Goal: Ask a question: Seek information or help from site administrators or community

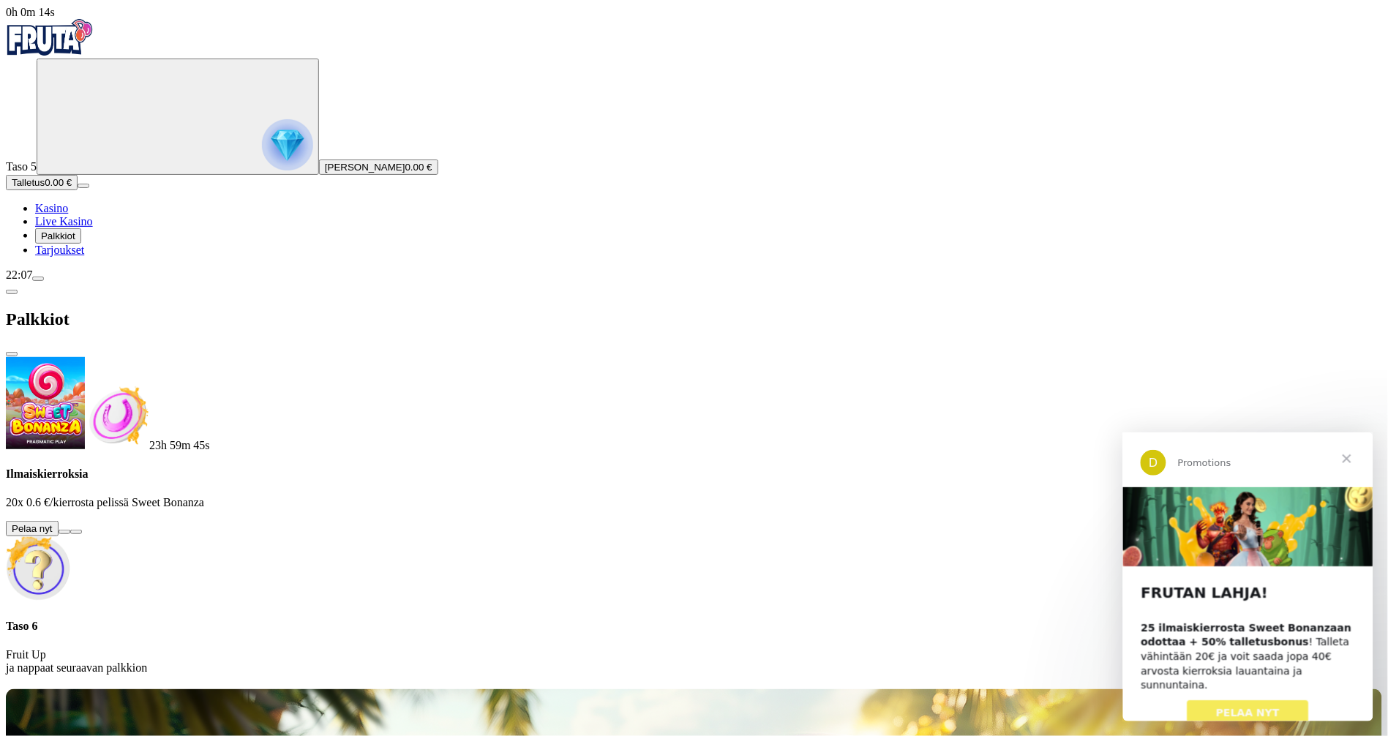
click at [70, 530] on button at bounding box center [65, 532] width 12 height 4
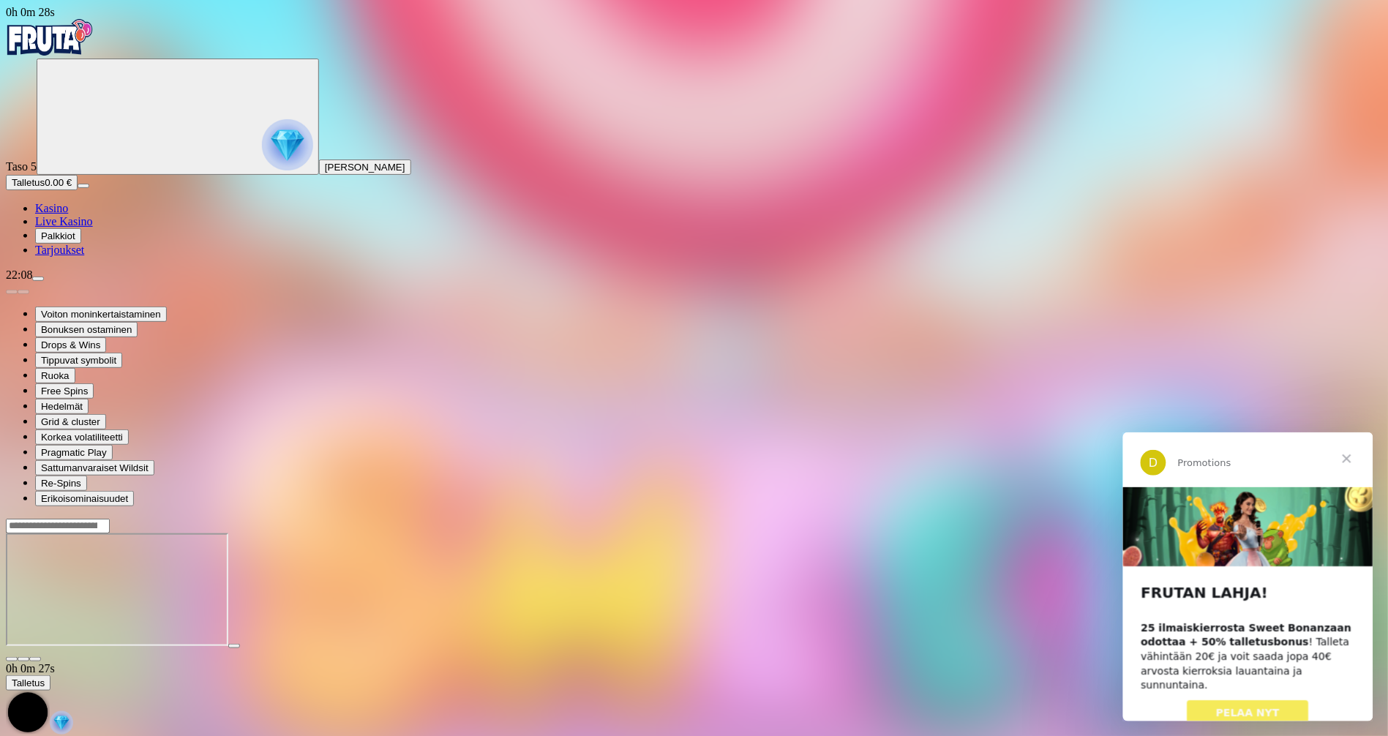
drag, startPoint x: 1345, startPoint y: 455, endPoint x: 1313, endPoint y: 449, distance: 32.7
click at [1249, 455] on span "Sulje" at bounding box center [1346, 458] width 53 height 53
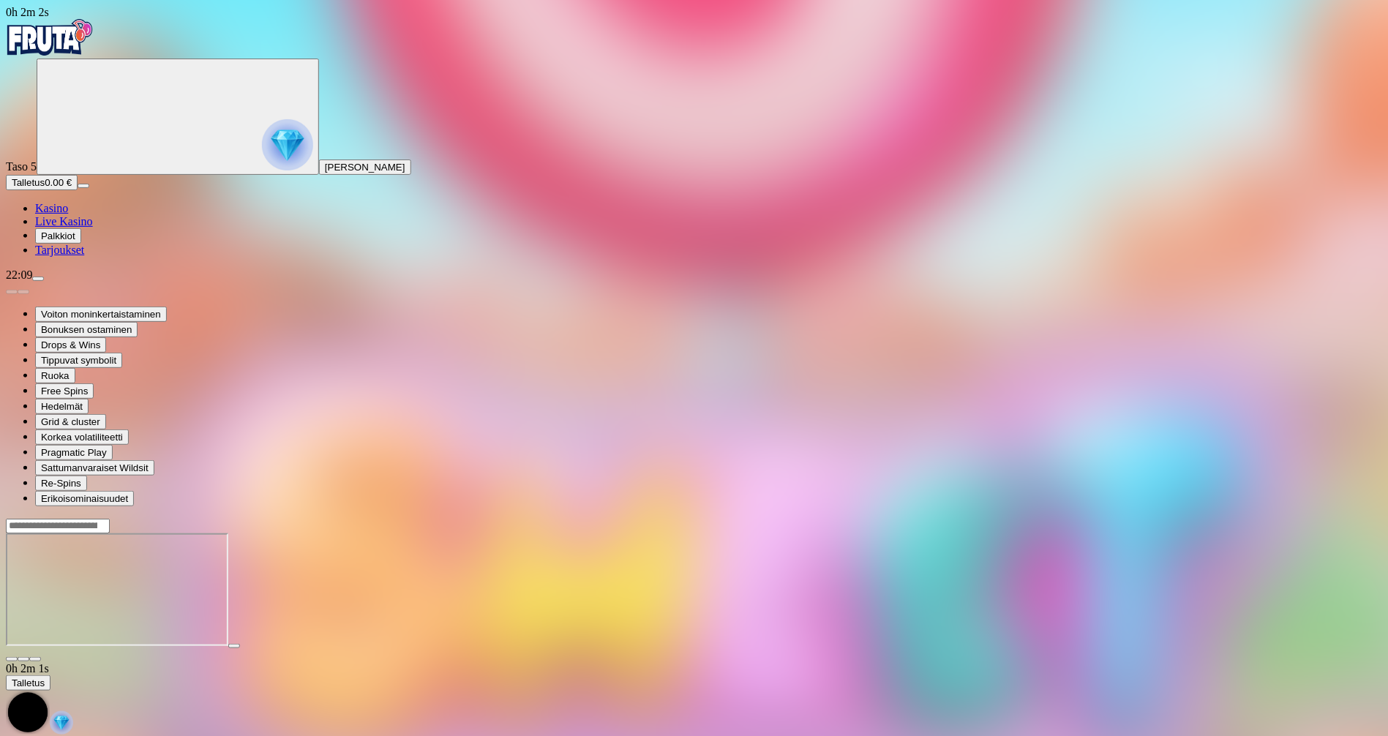
click at [262, 132] on img "Primary" at bounding box center [287, 144] width 51 height 51
click at [12, 528] on span "chevron-left icon" at bounding box center [12, 528] width 0 height 0
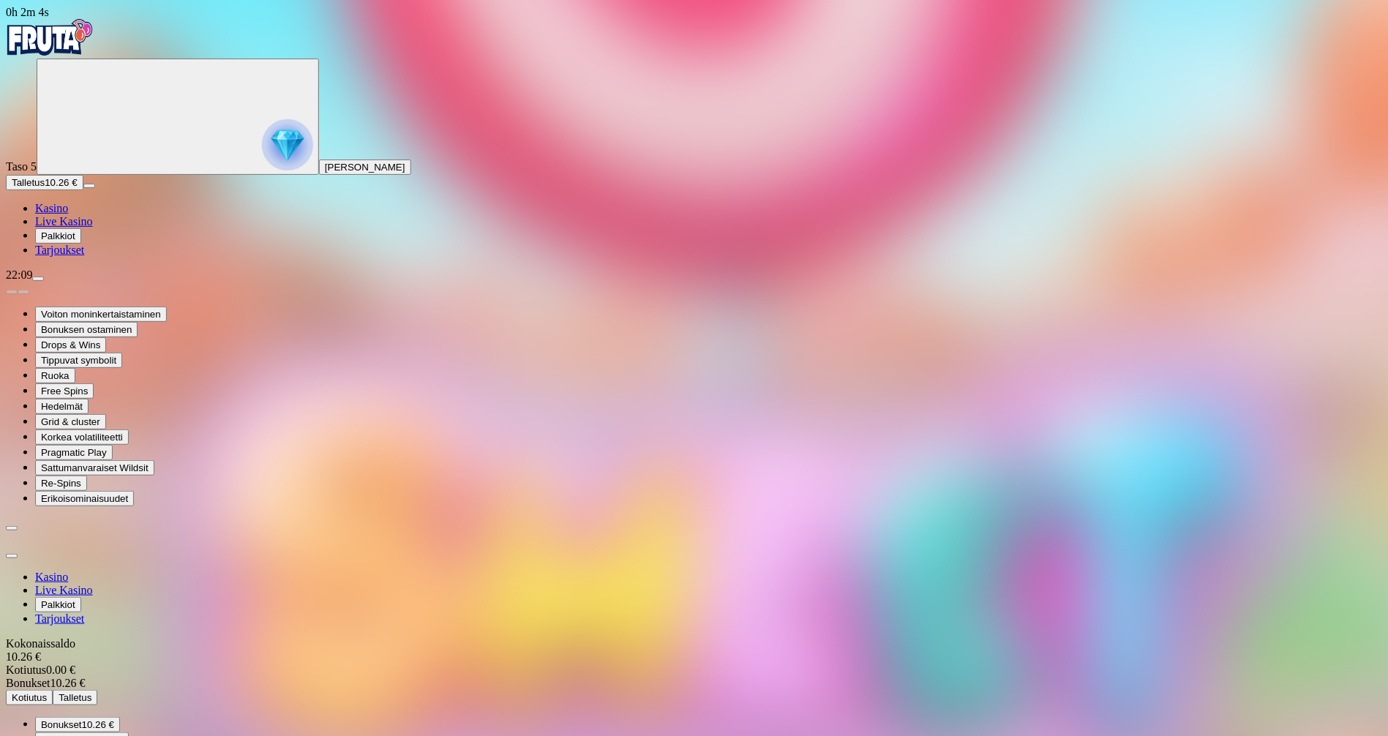
click at [82, 662] on span "Bonukset" at bounding box center [61, 724] width 41 height 11
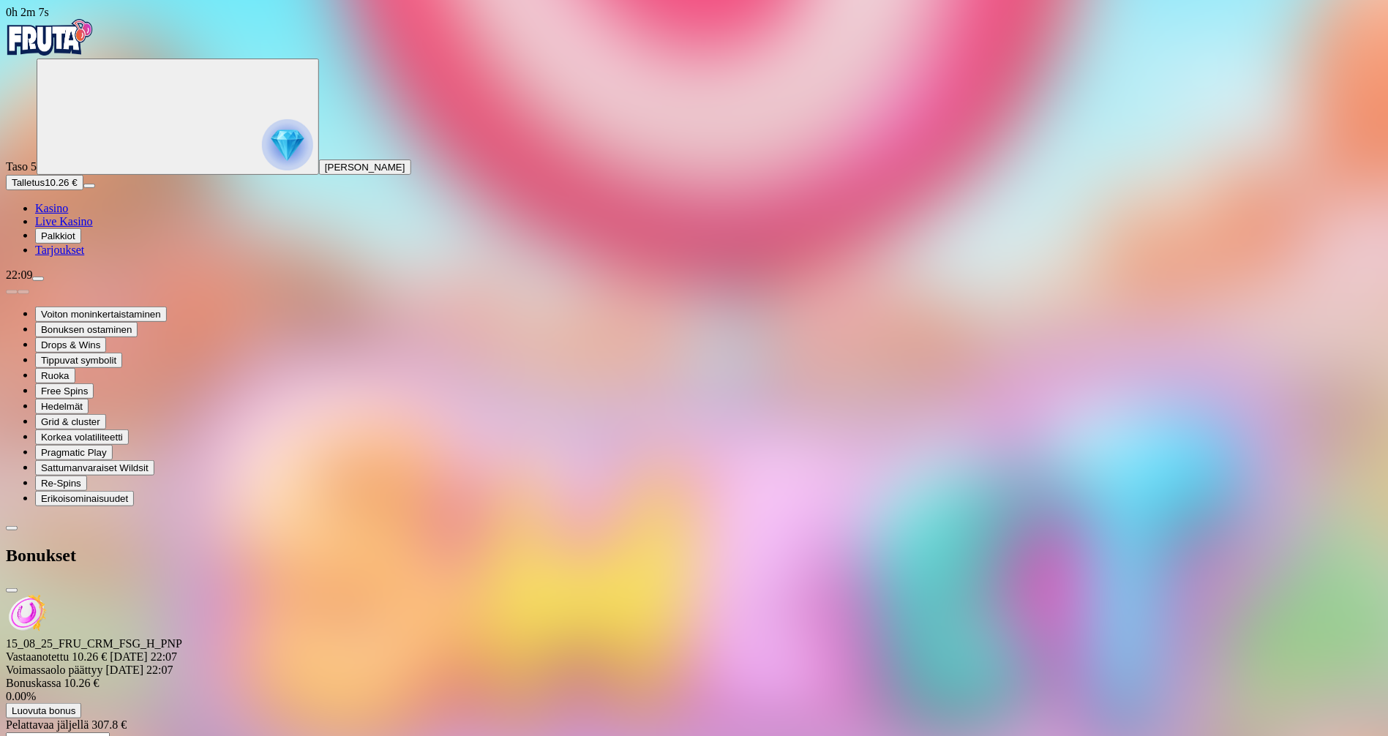
click at [12, 528] on span "chevron-left icon" at bounding box center [12, 528] width 0 height 0
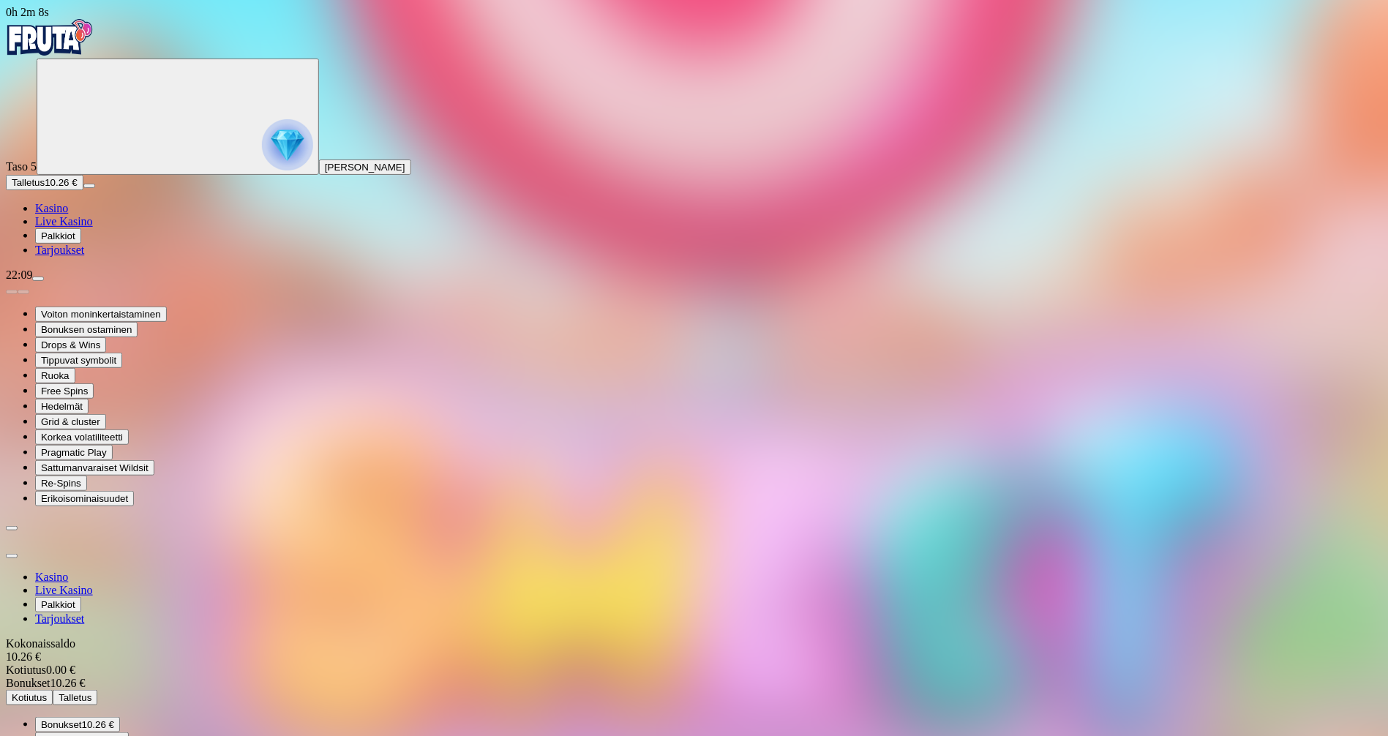
drag, startPoint x: 414, startPoint y: 22, endPoint x: 411, endPoint y: 70, distance: 47.6
click at [12, 556] on span "close icon" at bounding box center [12, 556] width 0 height 0
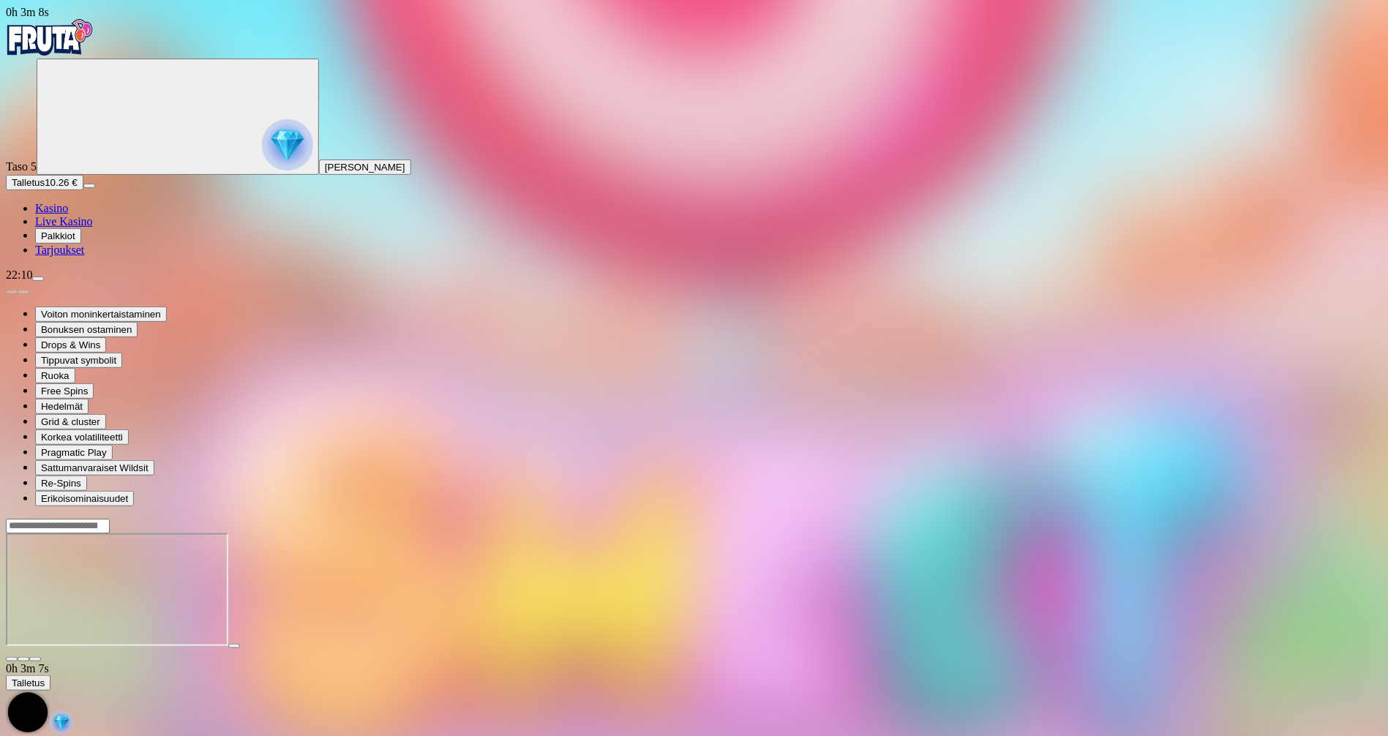
click at [12, 659] on span "close icon" at bounding box center [12, 659] width 0 height 0
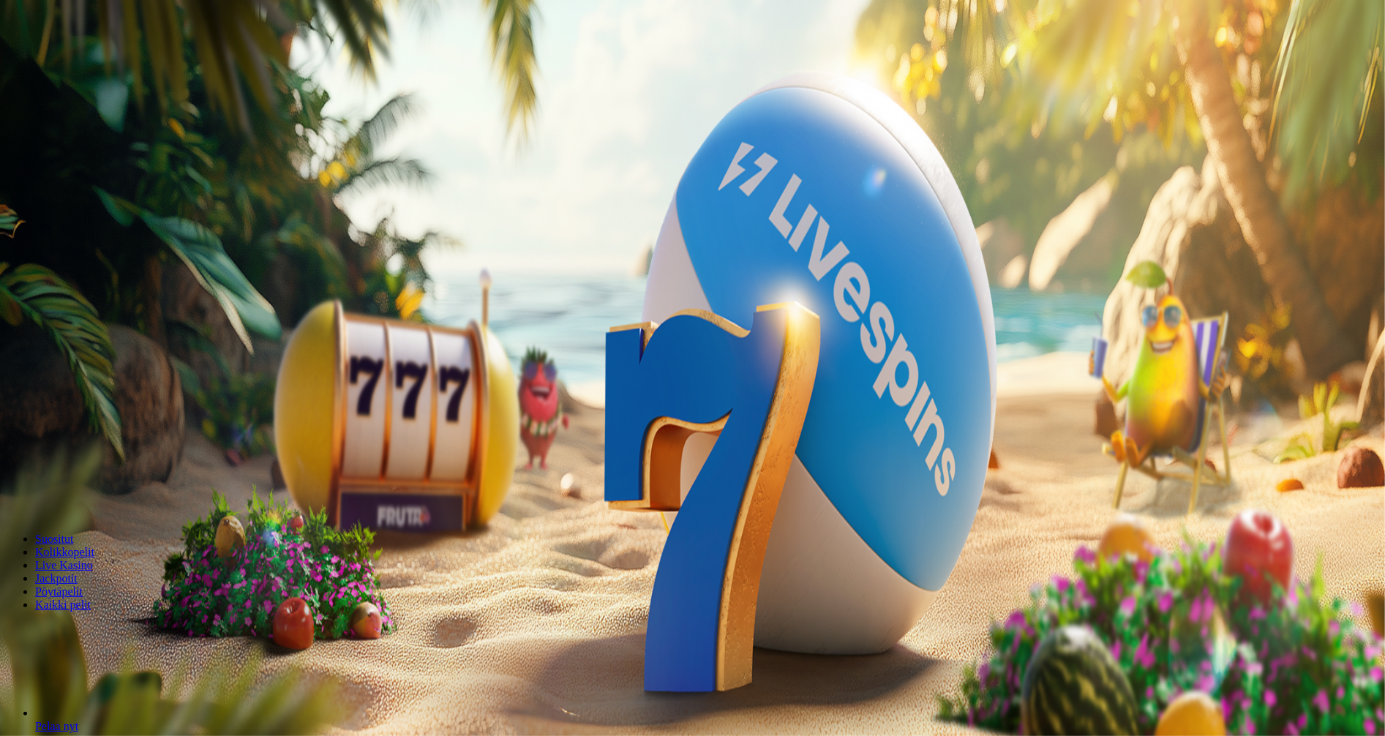
click at [75, 242] on span "Palkkiot" at bounding box center [58, 236] width 34 height 11
click at [12, 292] on span "chevron-left icon" at bounding box center [12, 292] width 0 height 0
click at [45, 188] on span "Talletus" at bounding box center [28, 182] width 33 height 11
click at [12, 354] on span "close icon" at bounding box center [12, 354] width 0 height 0
click at [81, 244] on button "Palkkiot" at bounding box center [58, 235] width 46 height 15
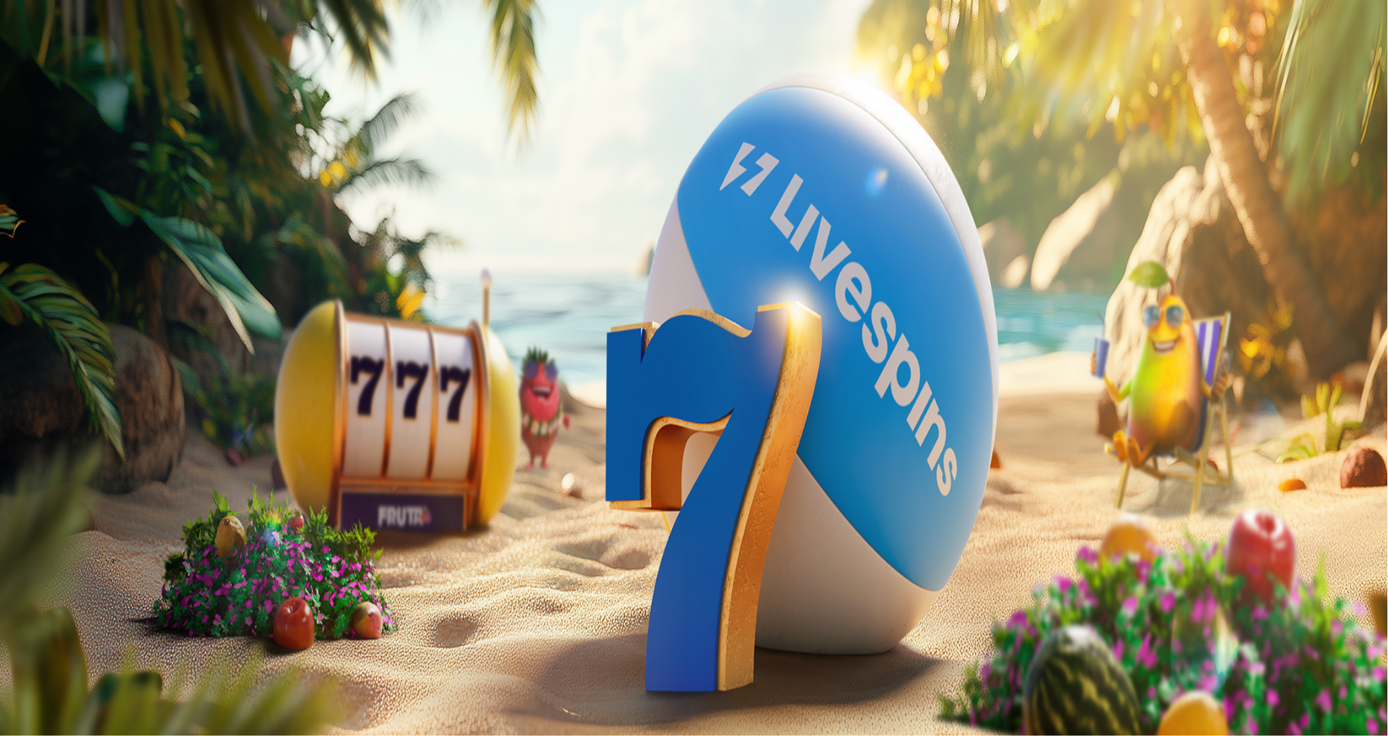
click at [93, 228] on span "Live Kasino" at bounding box center [64, 221] width 58 height 12
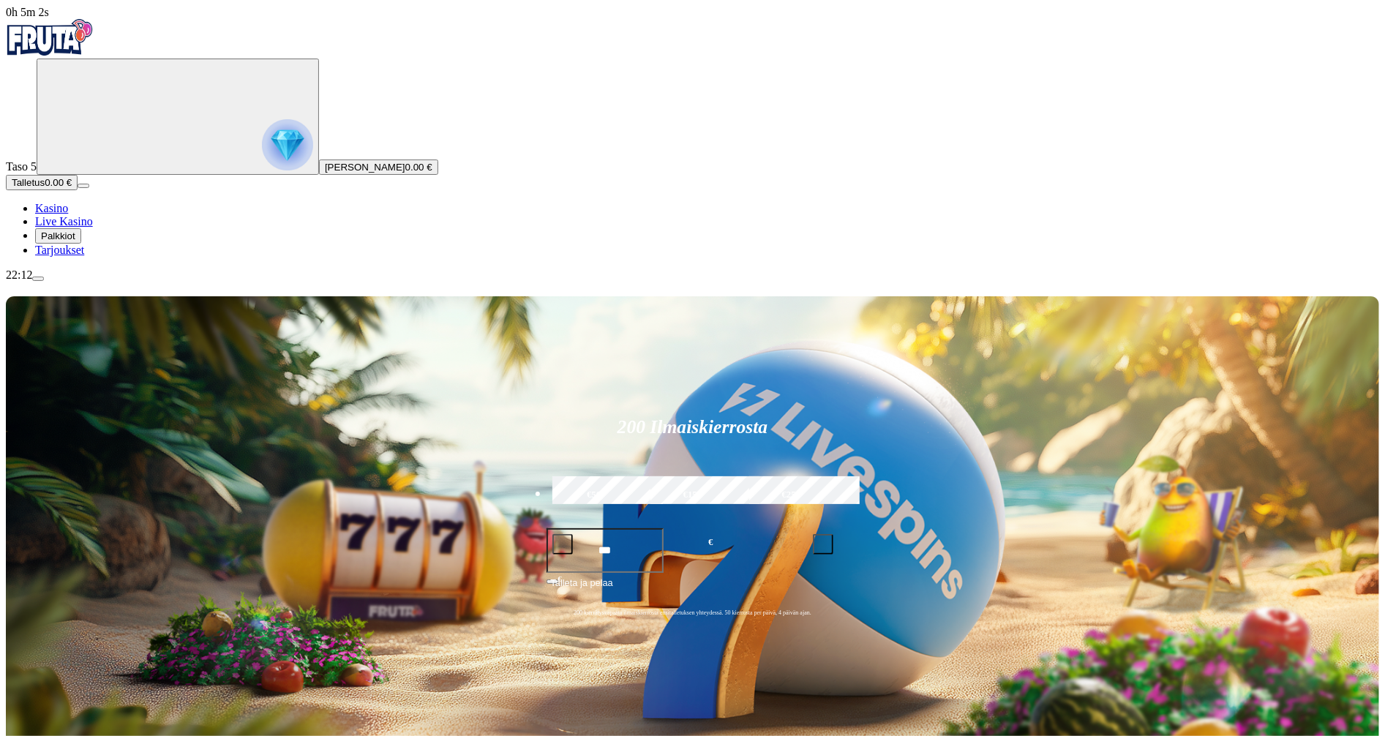
click at [75, 242] on span "Palkkiot" at bounding box center [58, 236] width 34 height 11
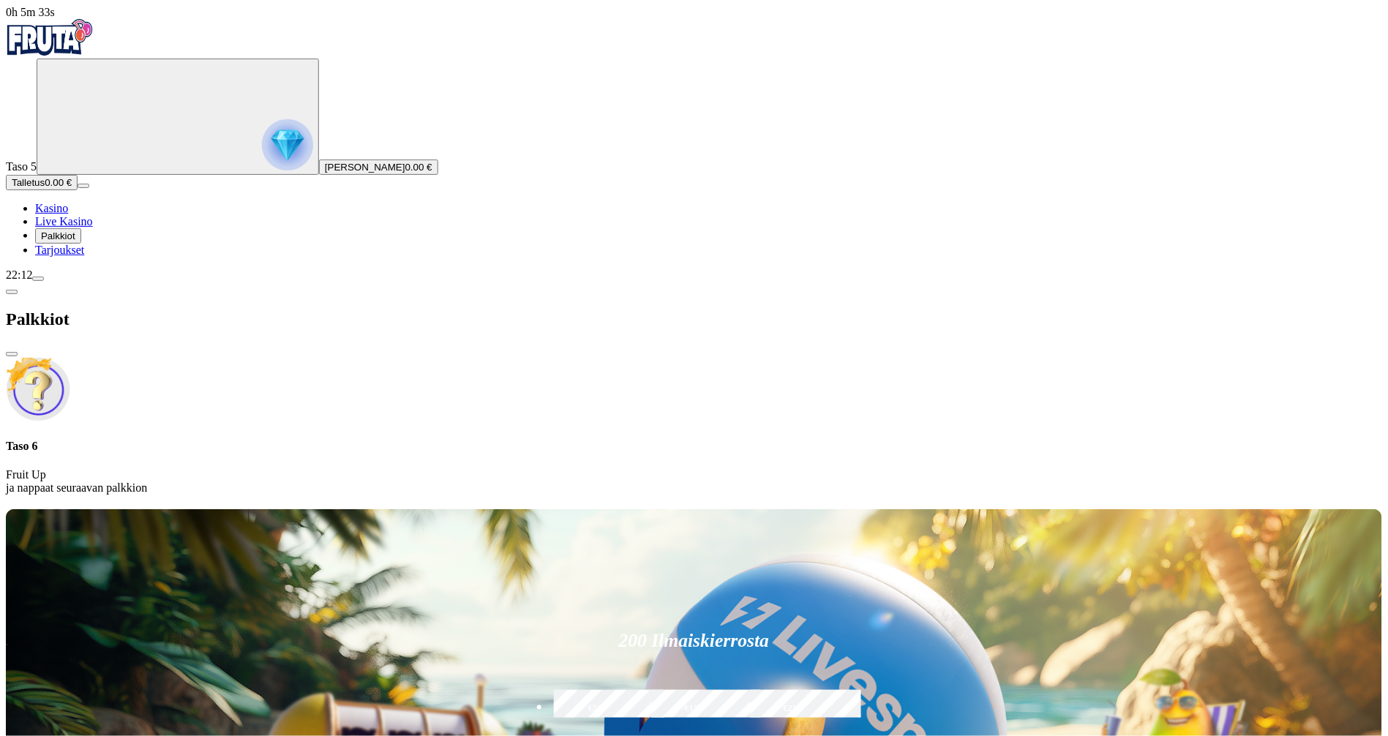
click at [75, 242] on span "Palkkiot" at bounding box center [58, 236] width 34 height 11
click at [84, 256] on span "Tarjoukset" at bounding box center [59, 250] width 49 height 12
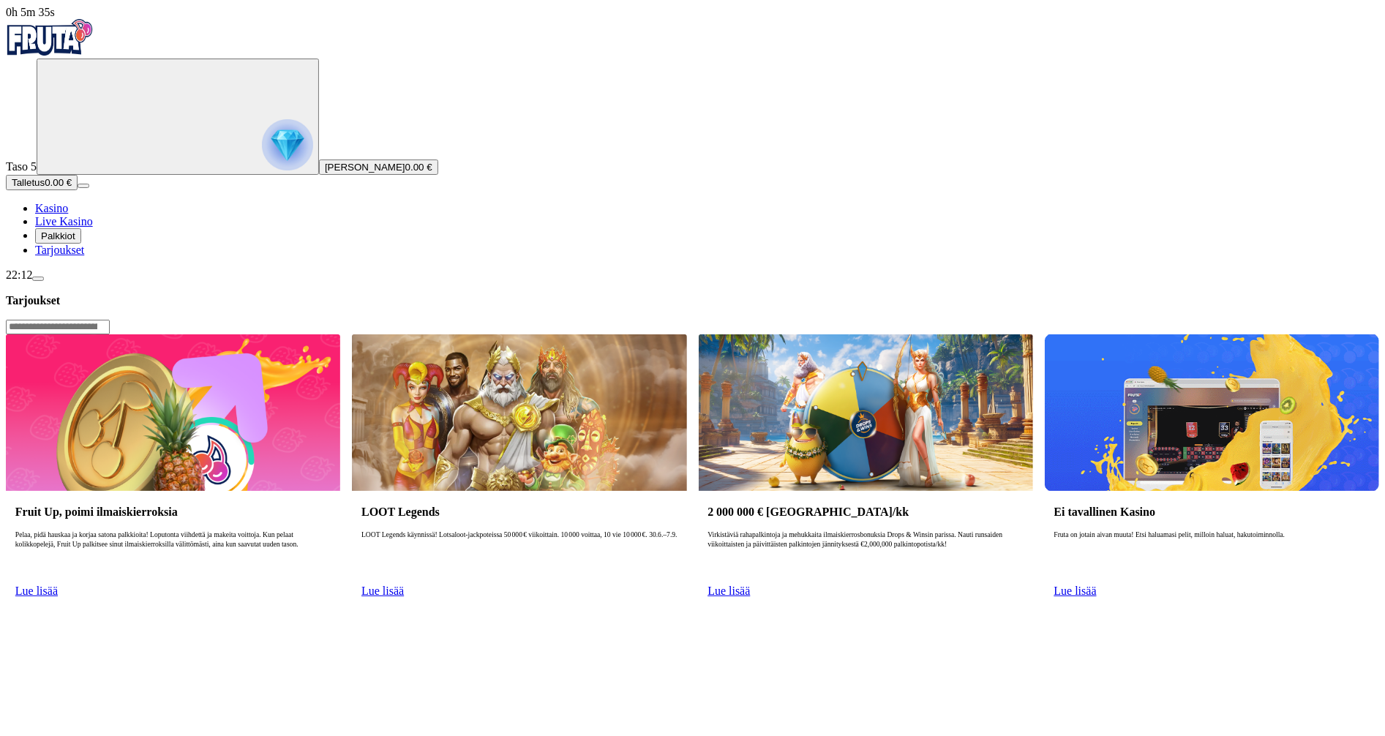
click at [84, 256] on span "Tarjoukset" at bounding box center [59, 250] width 49 height 12
click at [75, 47] on img "Primary" at bounding box center [50, 37] width 88 height 37
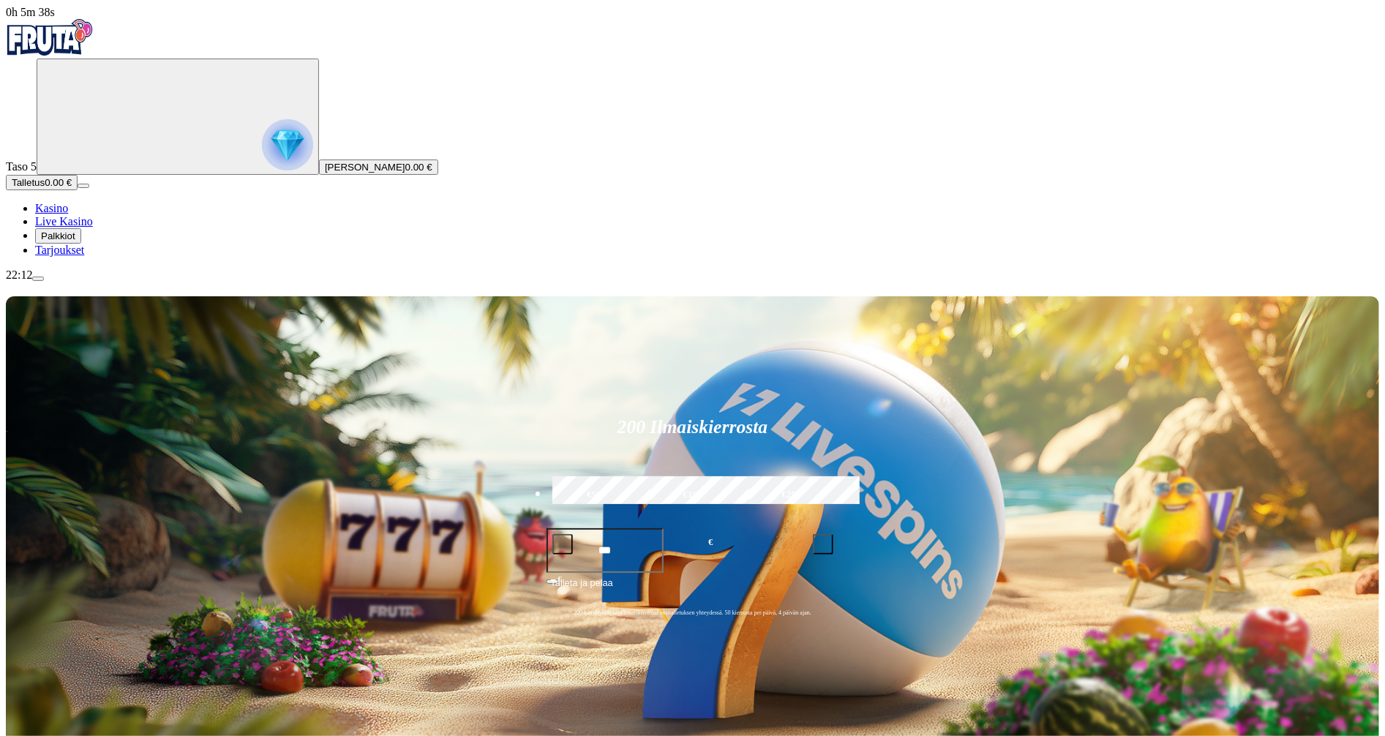
click at [44, 281] on button "menu" at bounding box center [38, 279] width 12 height 4
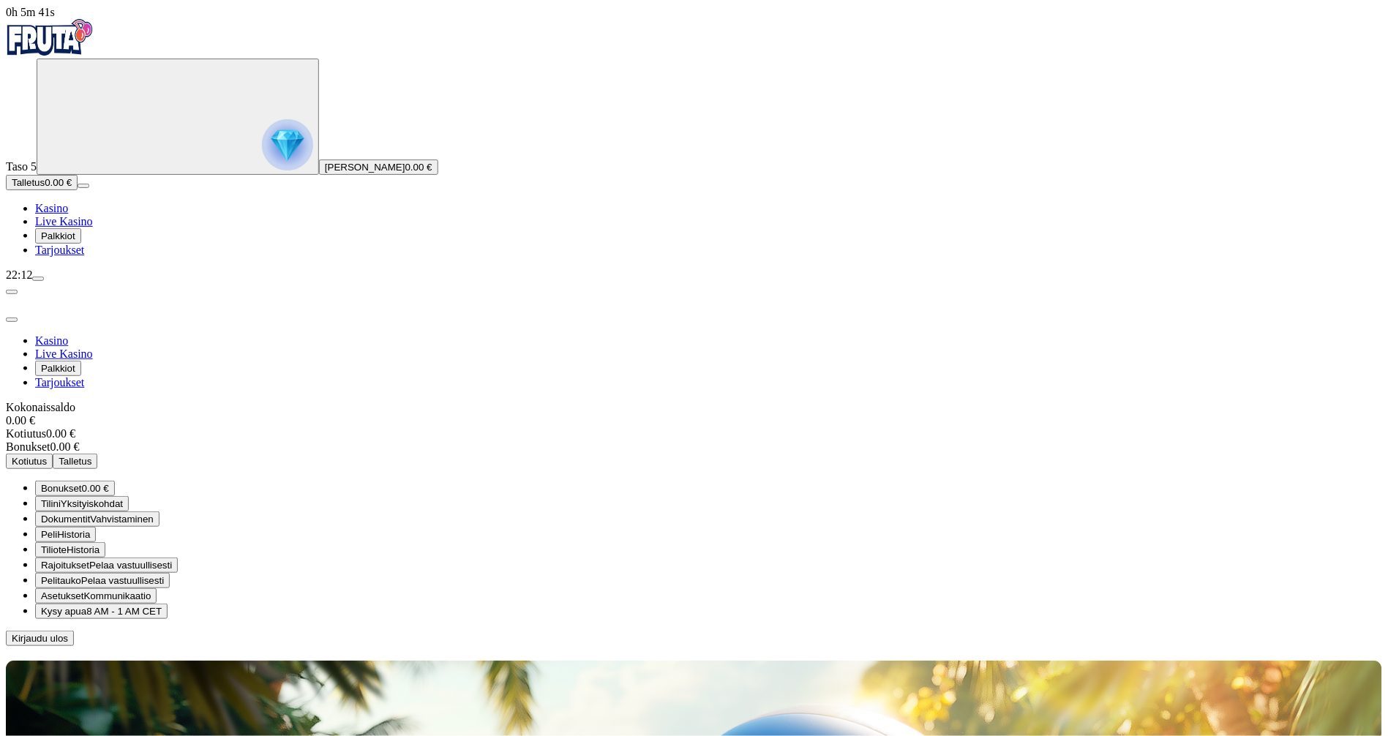
click at [86, 606] on span "Kysy apua" at bounding box center [63, 611] width 45 height 11
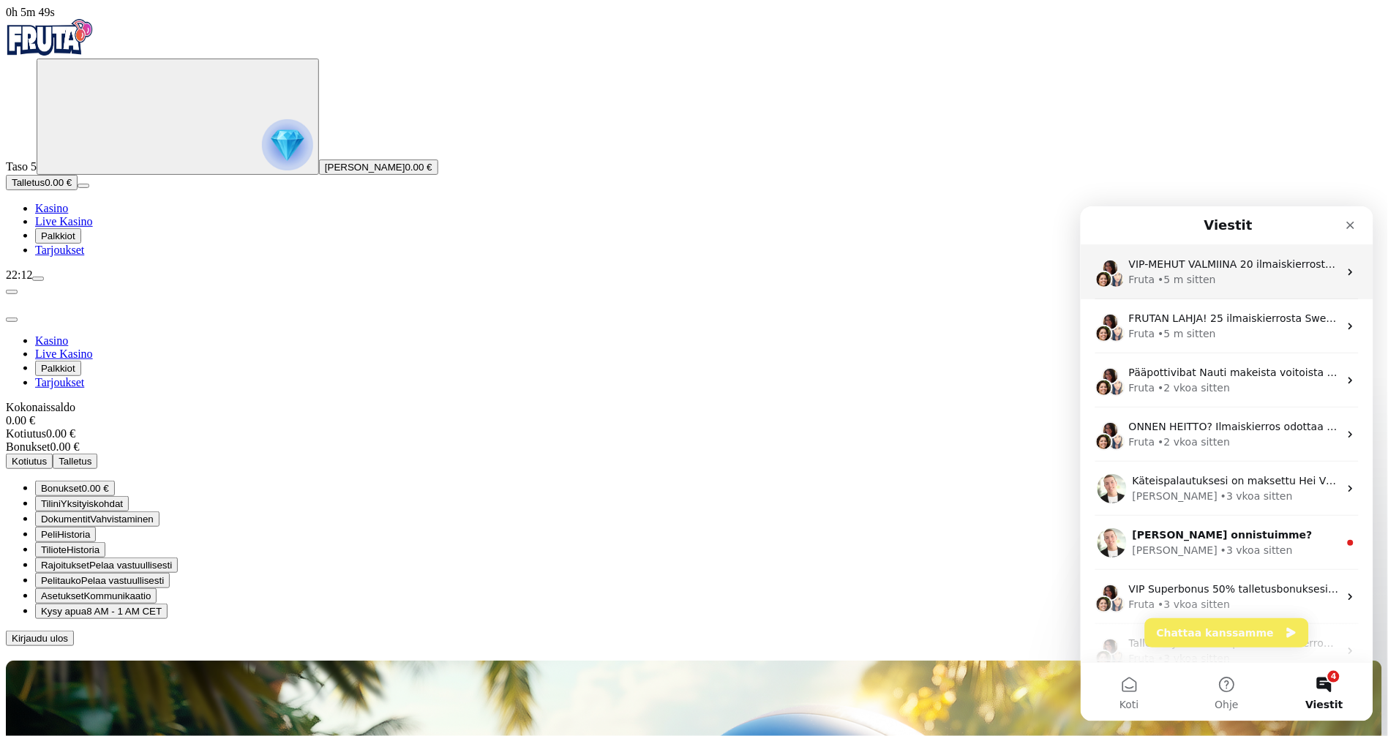
click at [1244, 278] on div "Fruta • 5 m sitten" at bounding box center [1234, 279] width 210 height 15
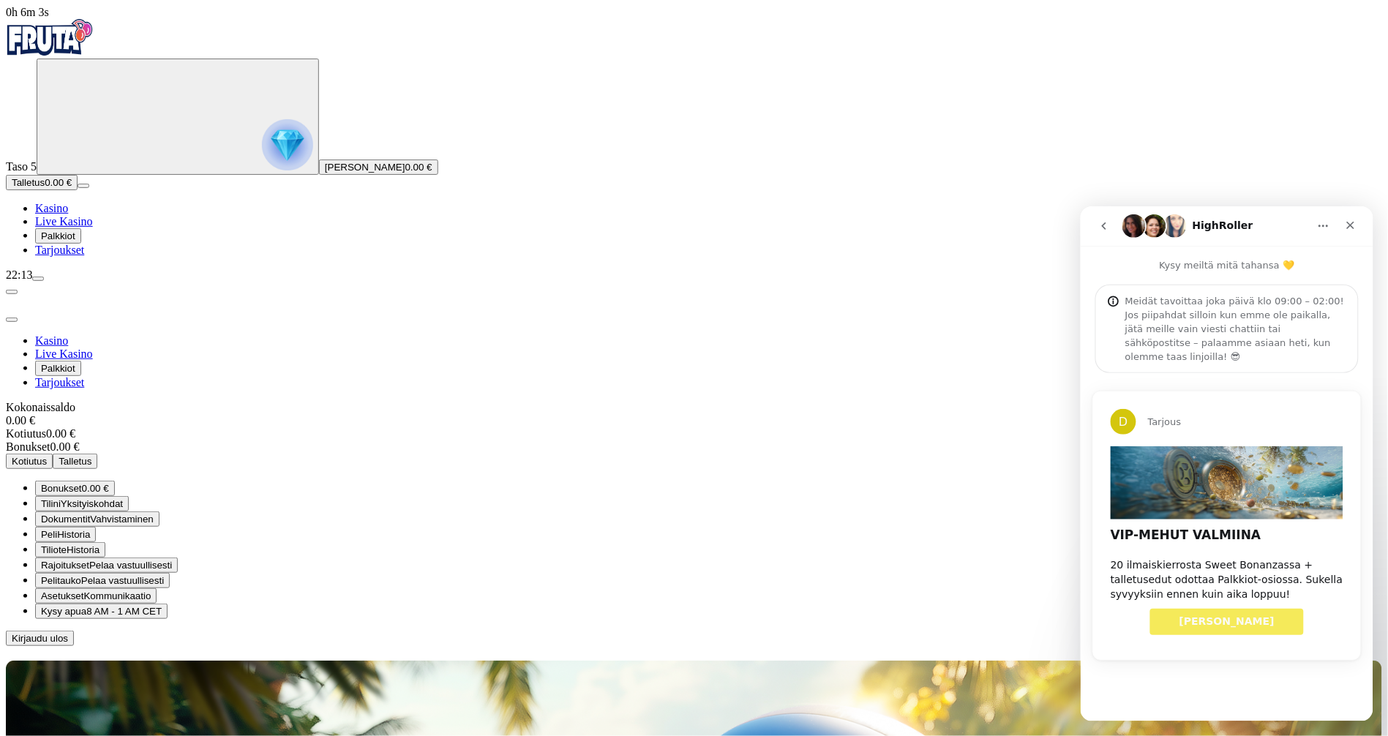
click at [706, 646] on div at bounding box center [694, 646] width 1377 height 0
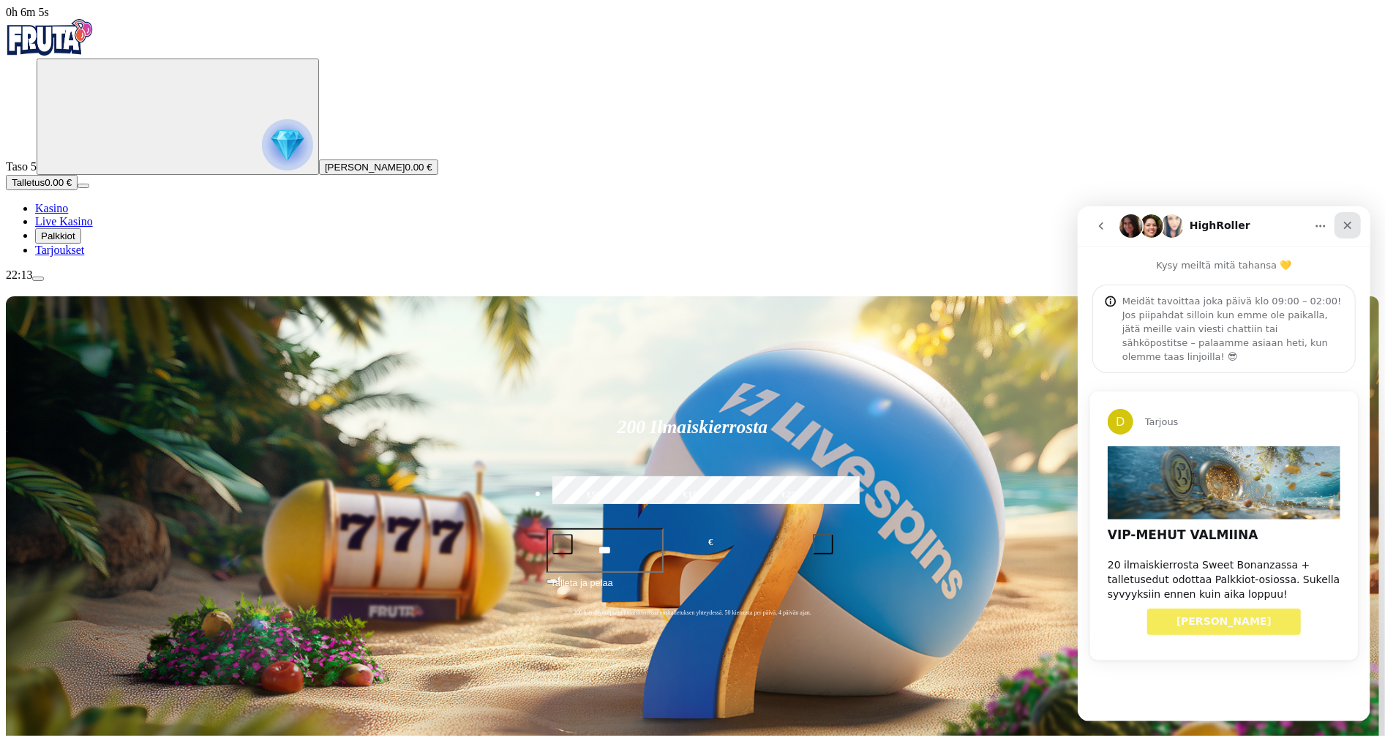
click at [1347, 225] on icon "Sulje" at bounding box center [1348, 225] width 8 height 8
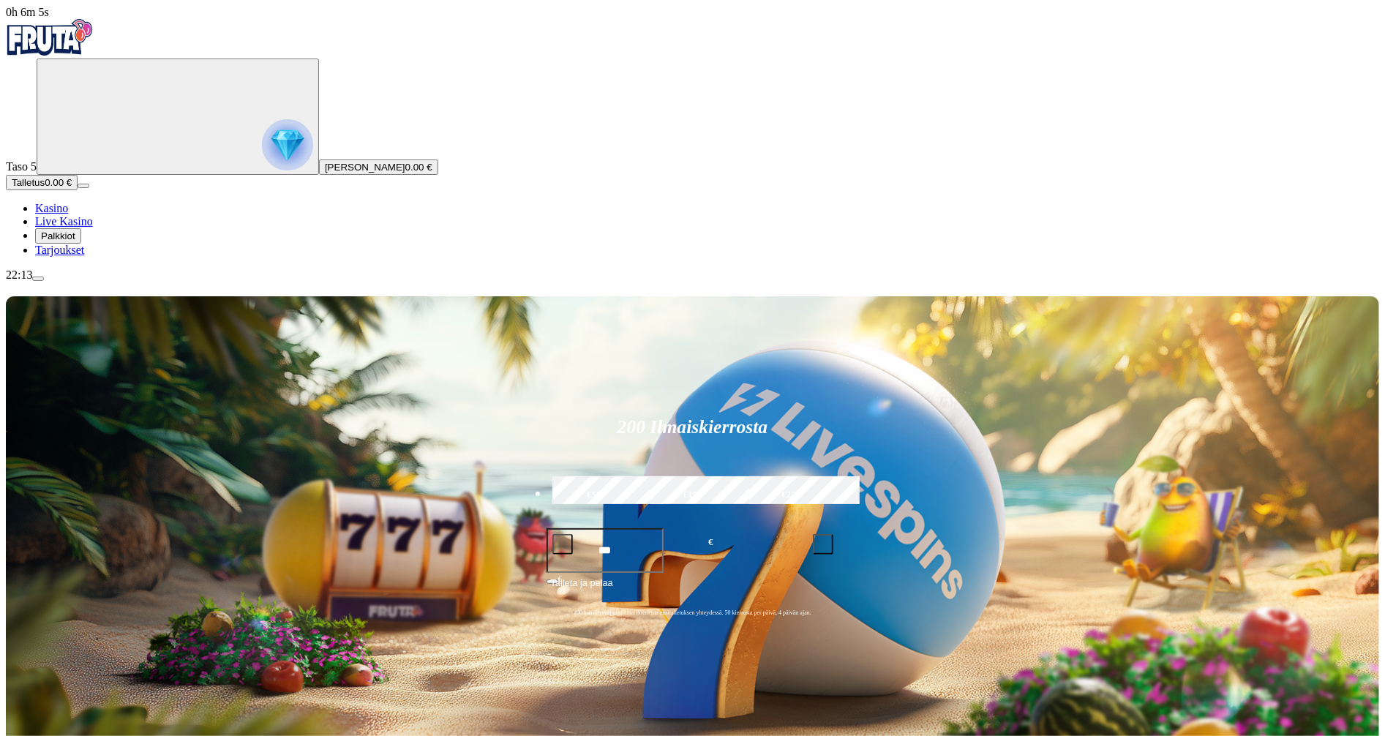
type input "*****"
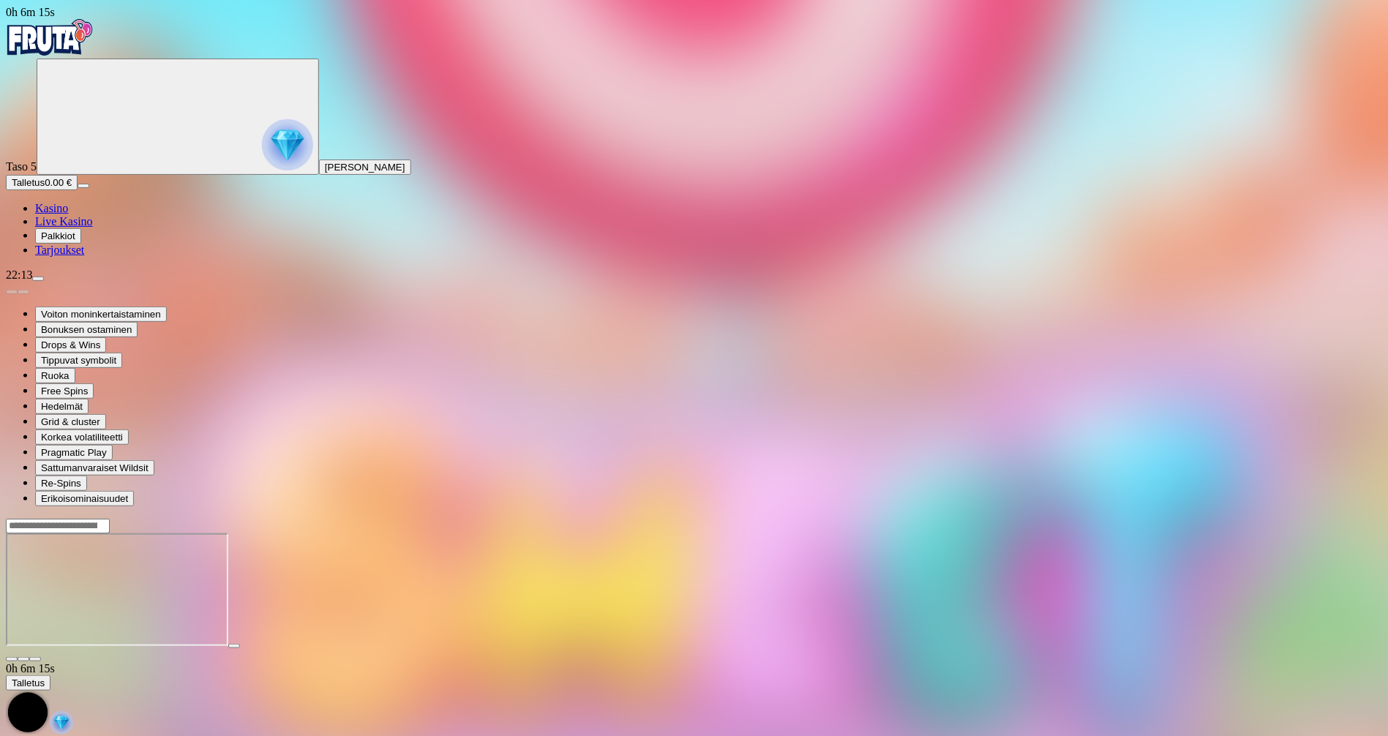
click at [93, 48] on img "Primary" at bounding box center [50, 37] width 88 height 37
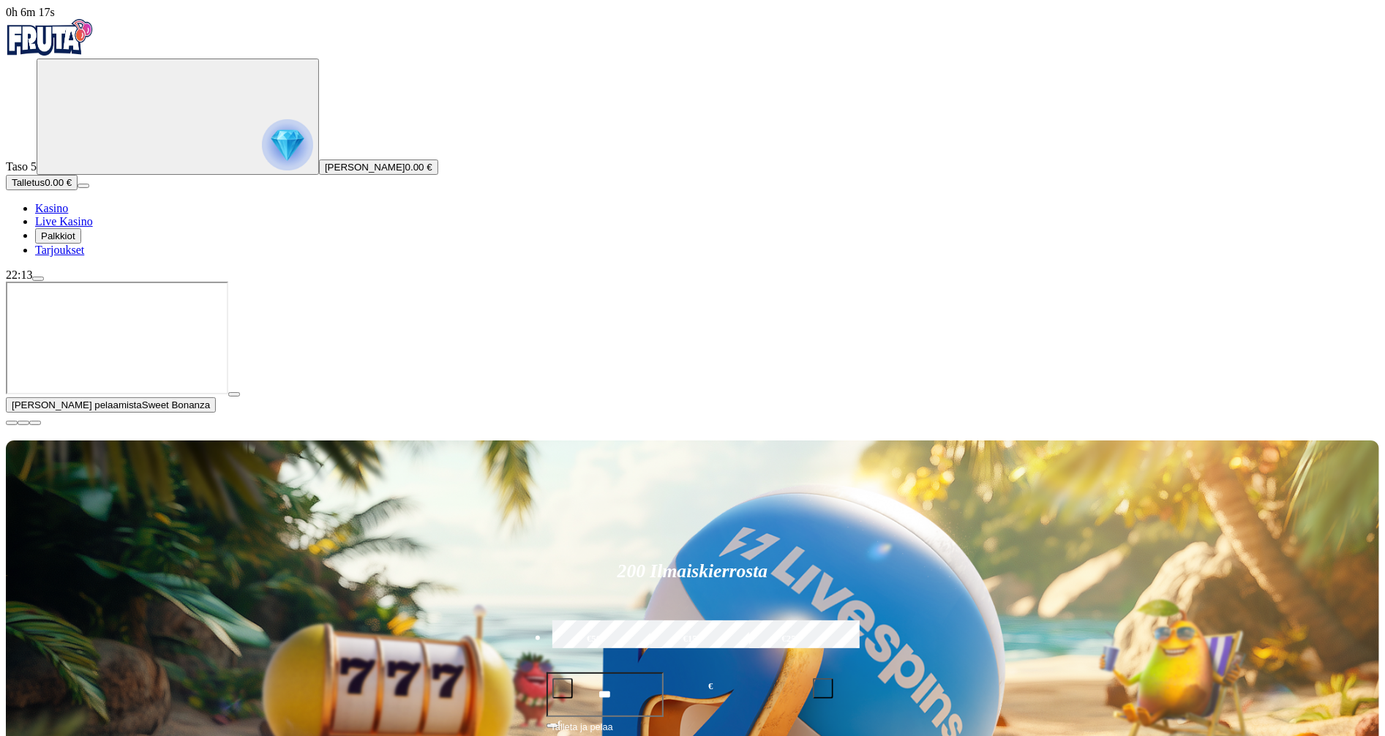
click at [12, 423] on span "close icon" at bounding box center [12, 423] width 0 height 0
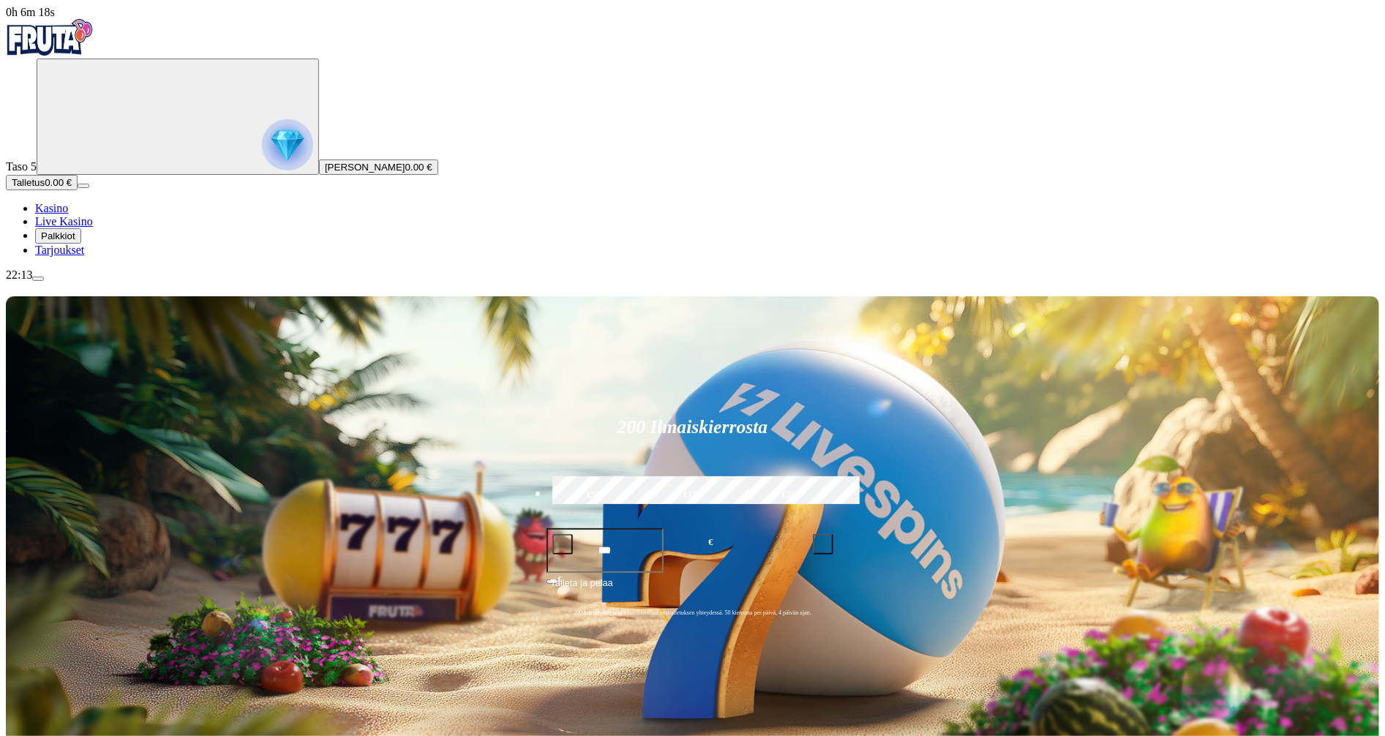
click at [38, 279] on span "menu icon" at bounding box center [38, 279] width 0 height 0
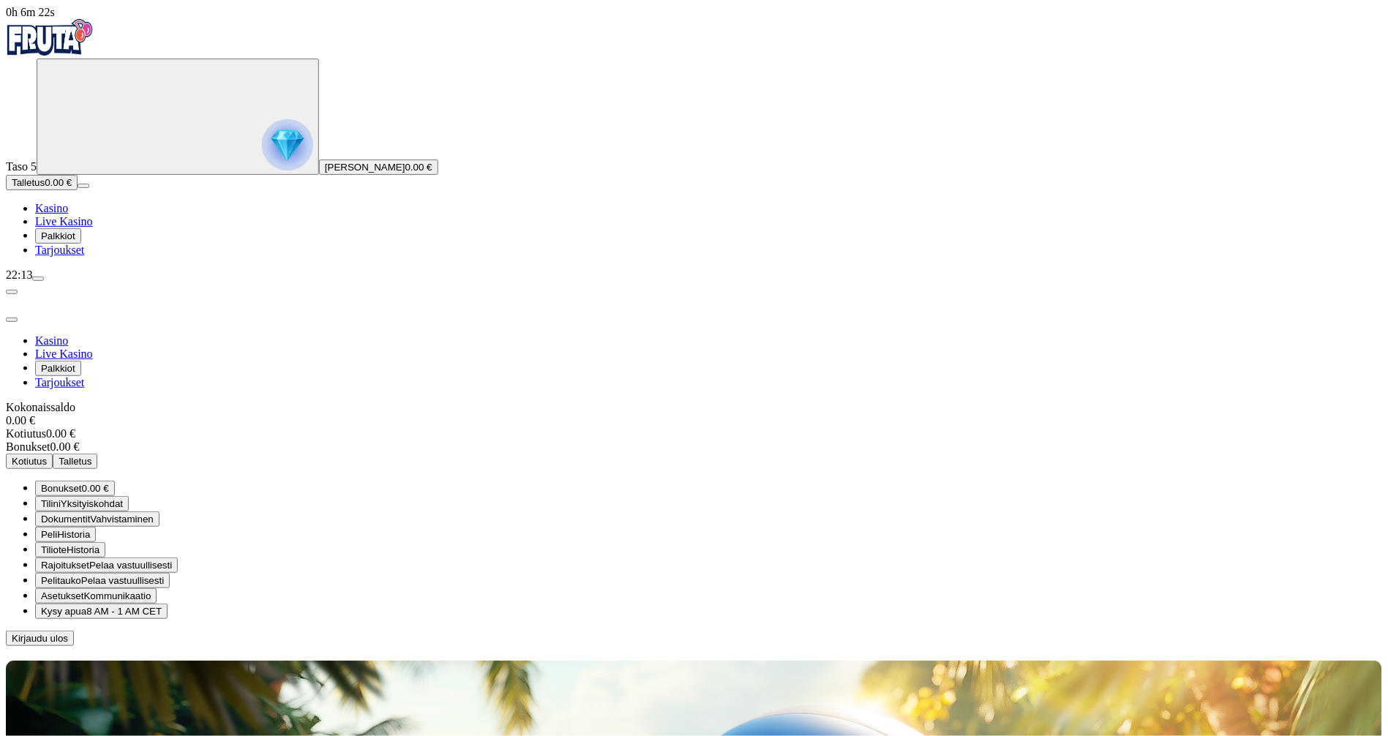
click at [86, 606] on span "Kysy apua" at bounding box center [63, 611] width 45 height 11
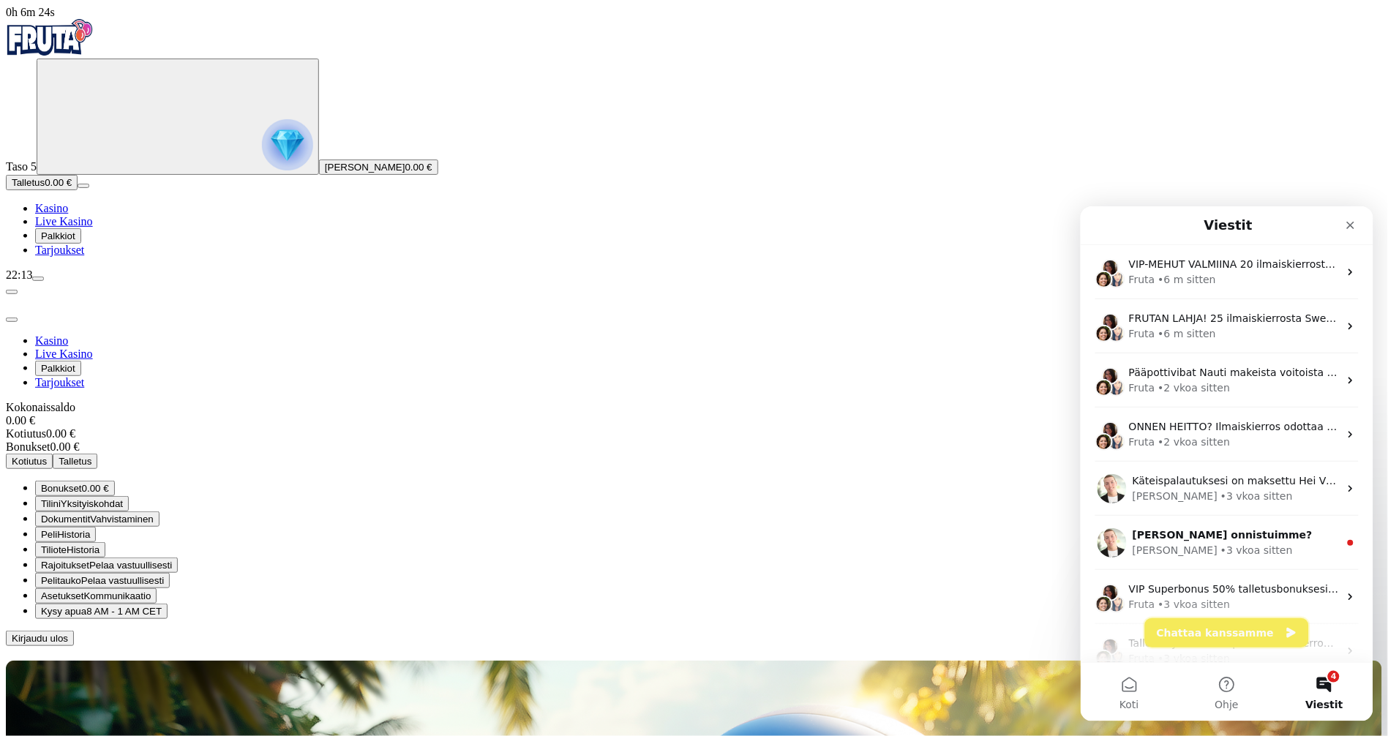
click at [1243, 637] on button "Chattaa kanssamme" at bounding box center [1227, 632] width 164 height 29
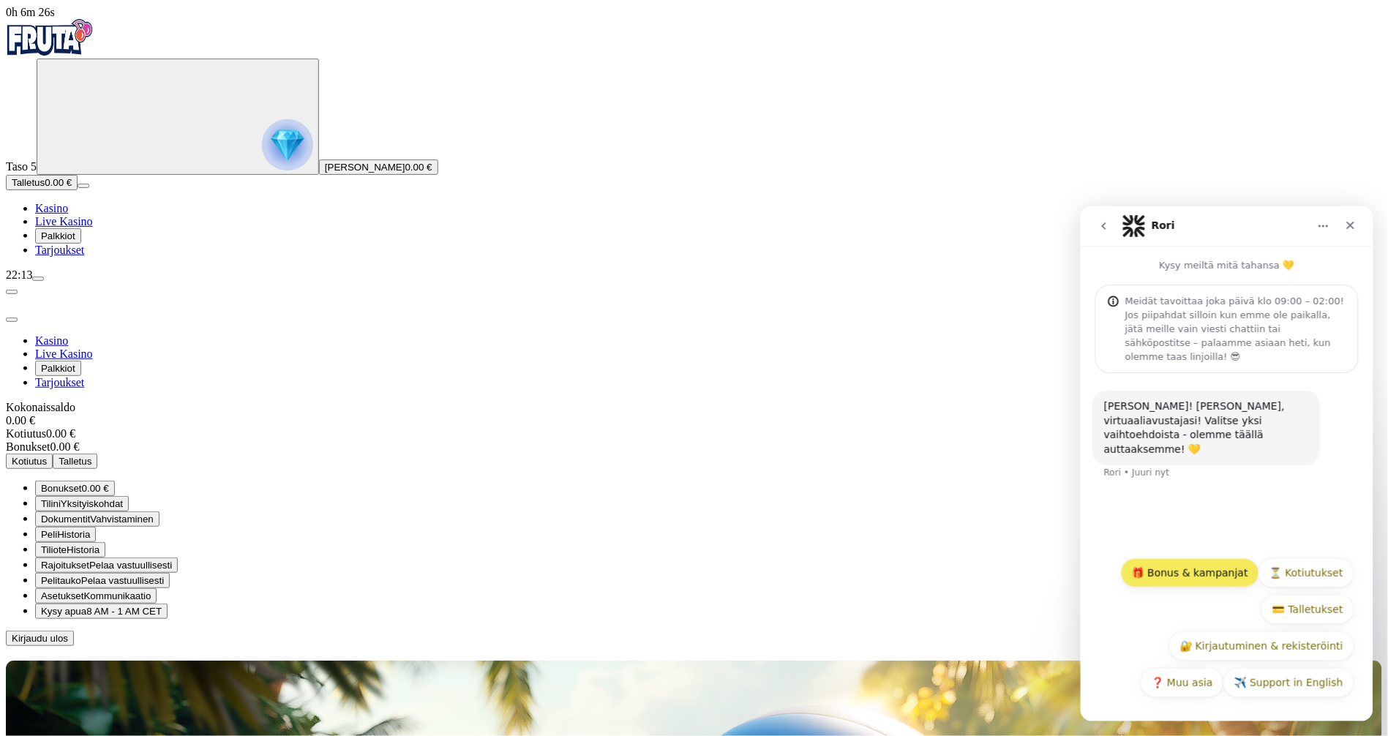
click at [1194, 572] on button "🎁 Bonus & kampanjat" at bounding box center [1190, 572] width 138 height 29
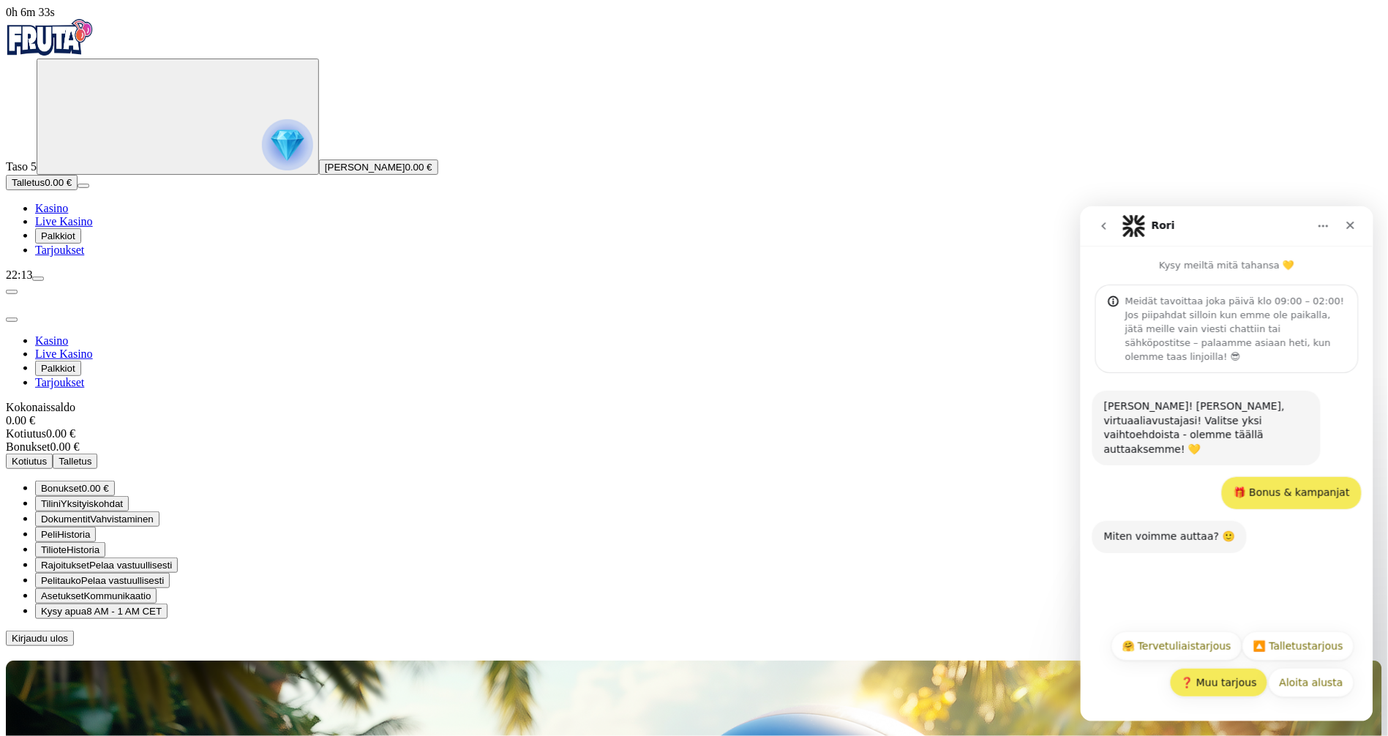
click at [1242, 687] on button "❓ Muu tarjous" at bounding box center [1219, 681] width 98 height 29
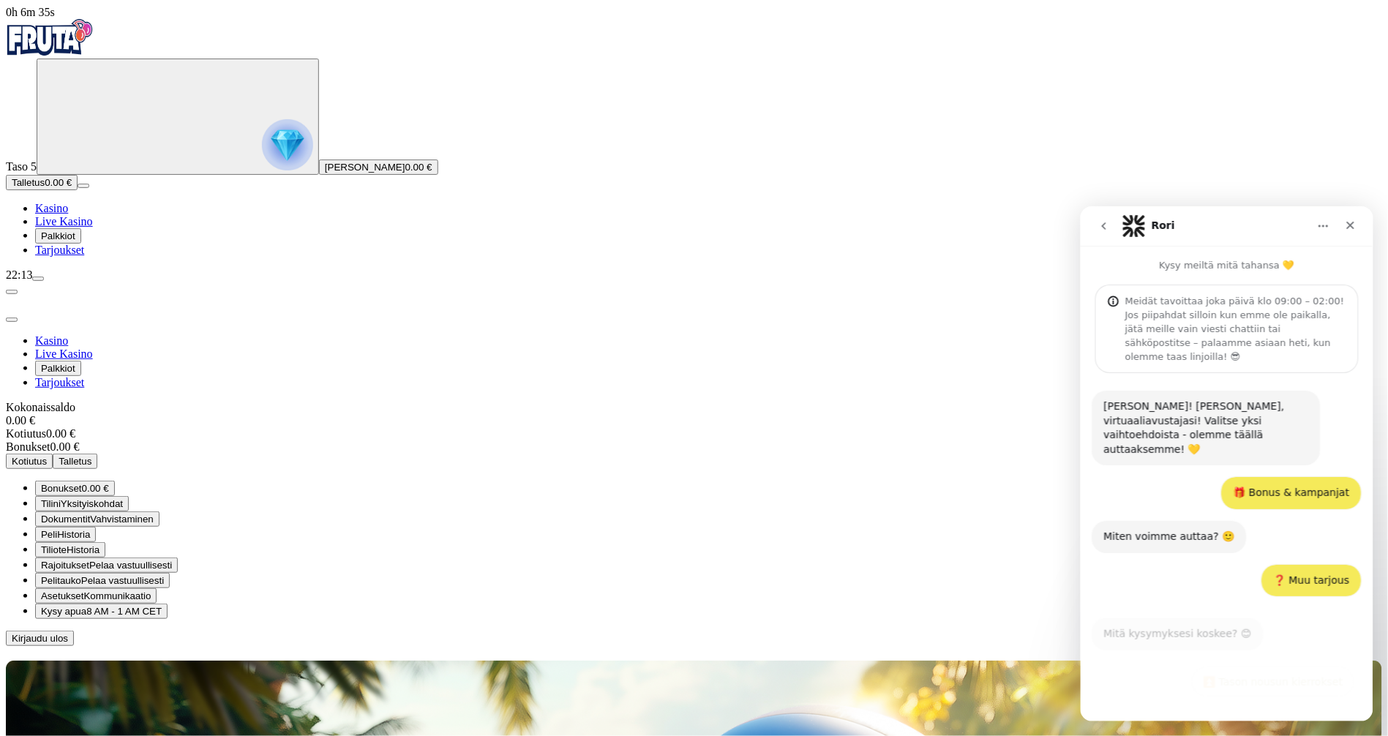
scroll to position [7, 0]
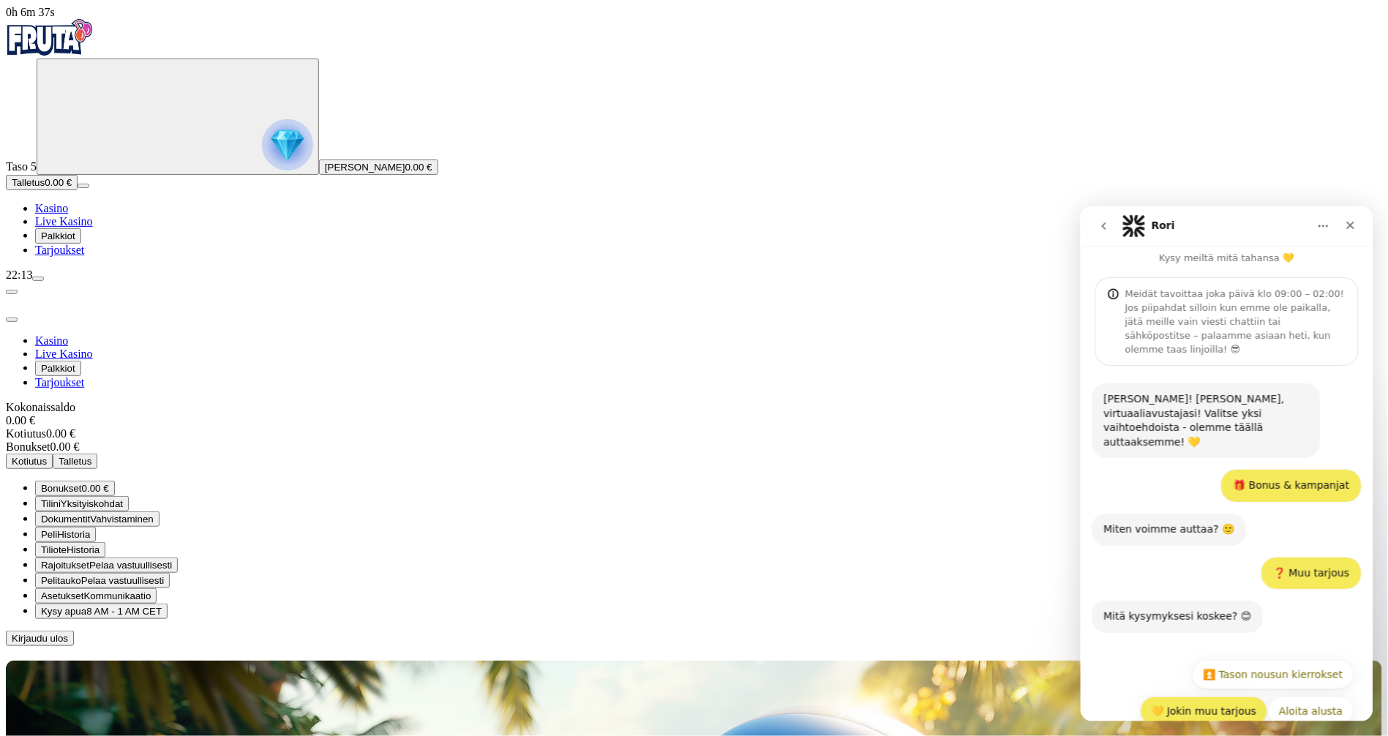
click at [1213, 696] on button "💛 Jokin muu tarjous" at bounding box center [1203, 710] width 127 height 29
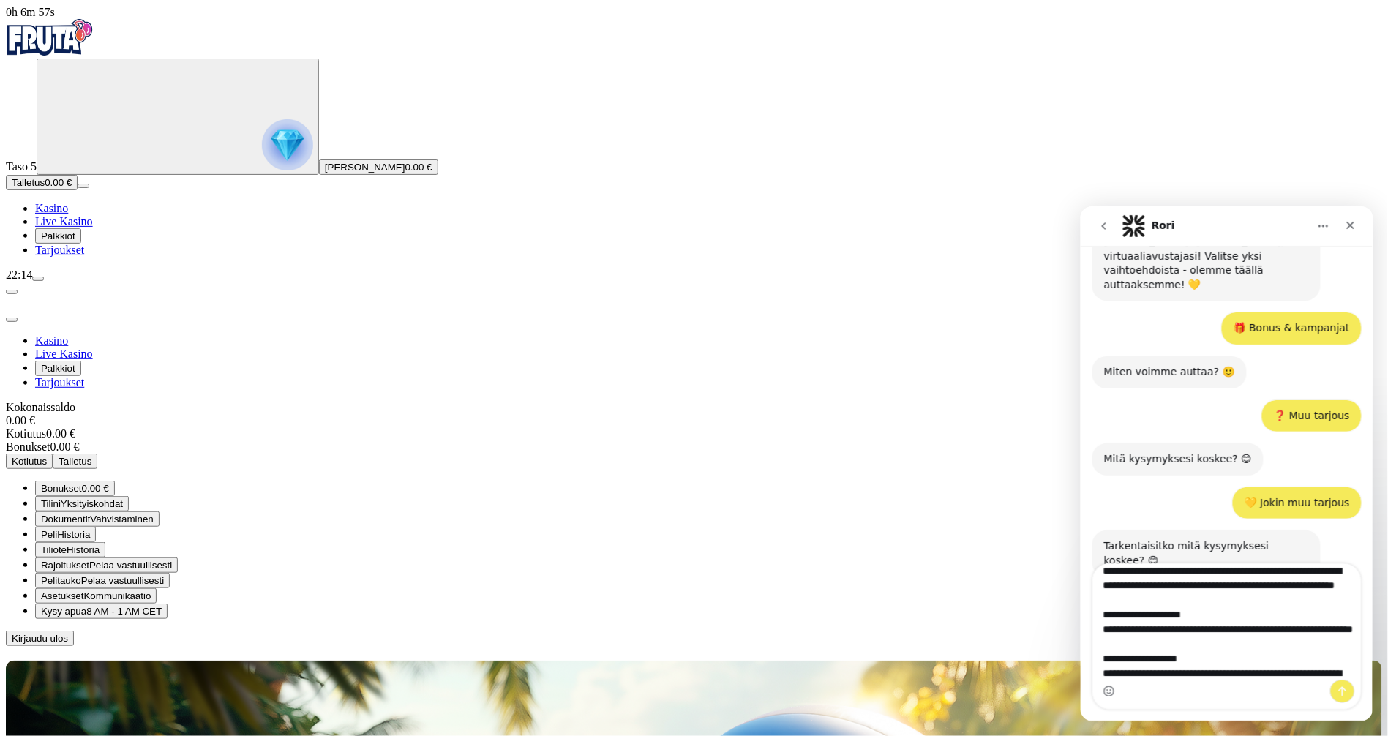
scroll to position [0, 0]
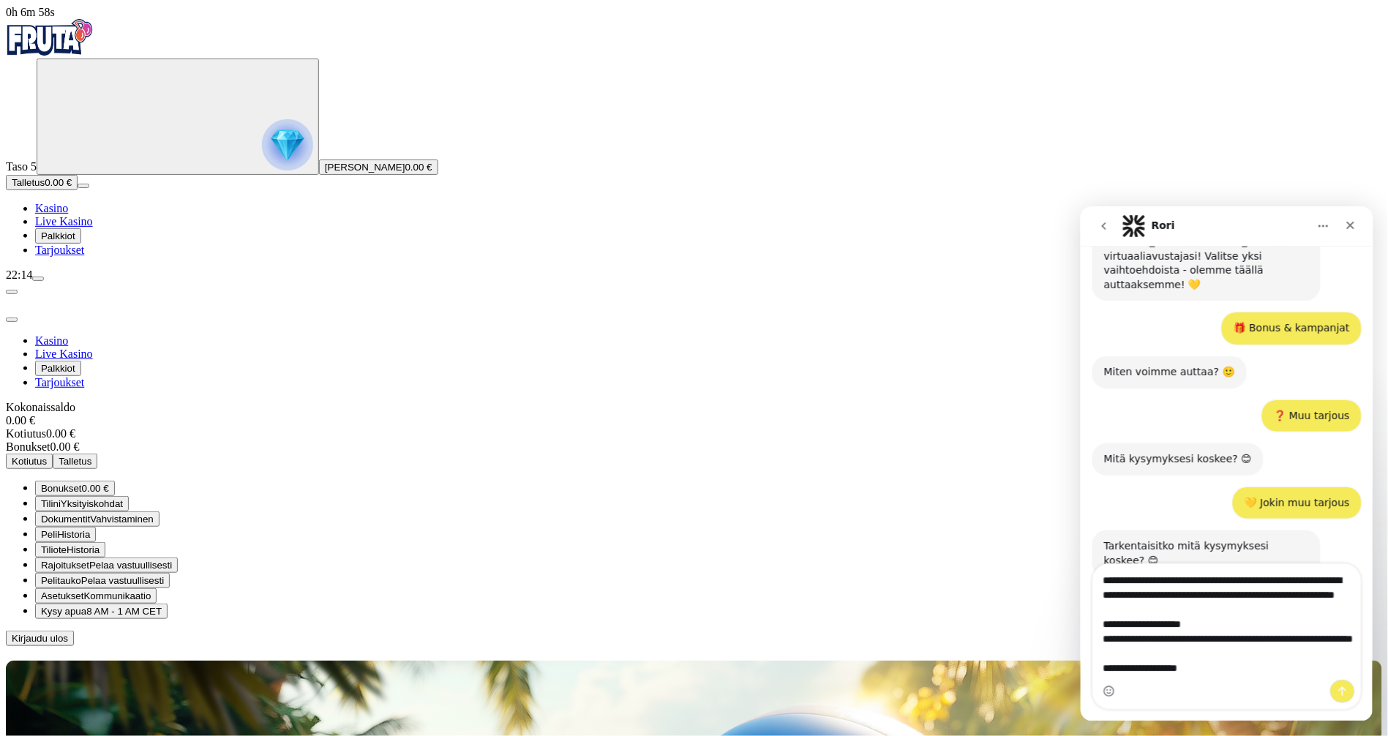
click at [1157, 594] on textarea "**********" at bounding box center [1227, 622] width 268 height 116
click at [1161, 594] on textarea "**********" at bounding box center [1227, 622] width 268 height 116
type textarea "**********"
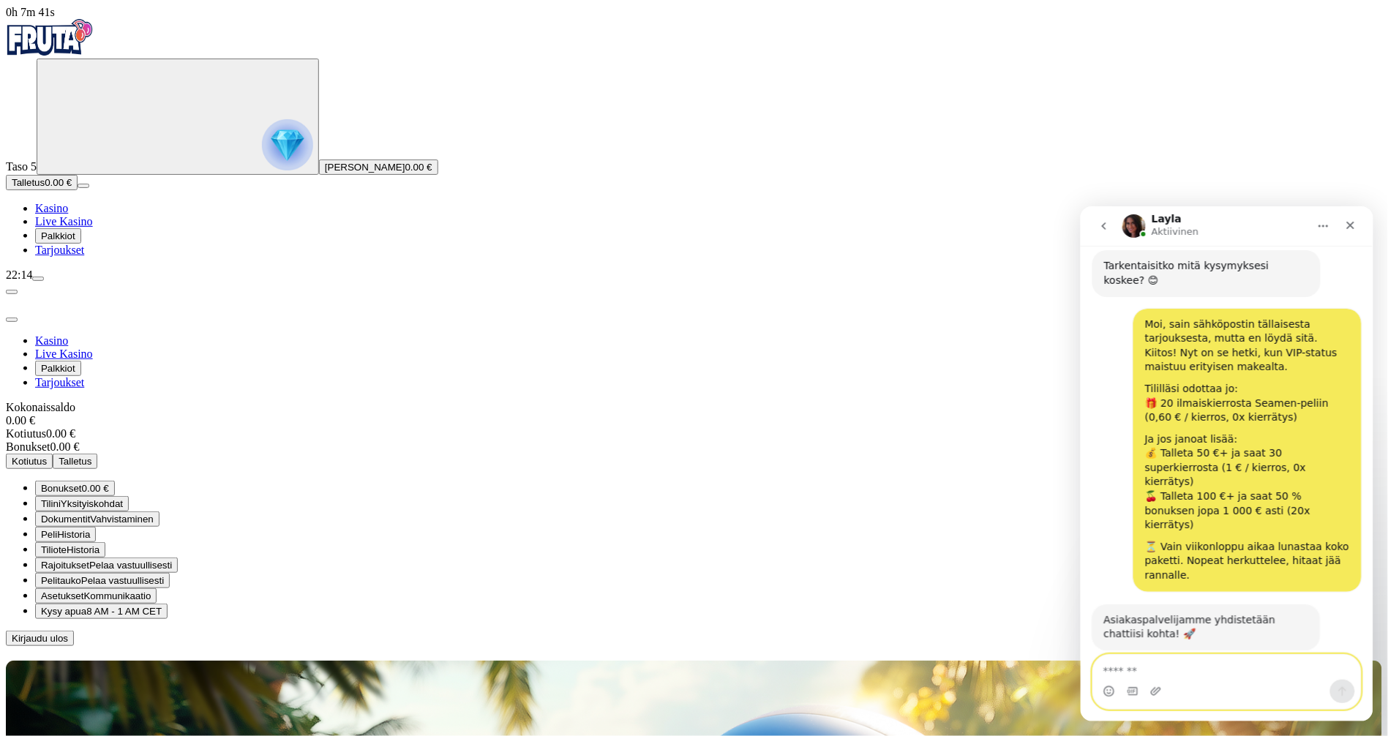
scroll to position [462, 0]
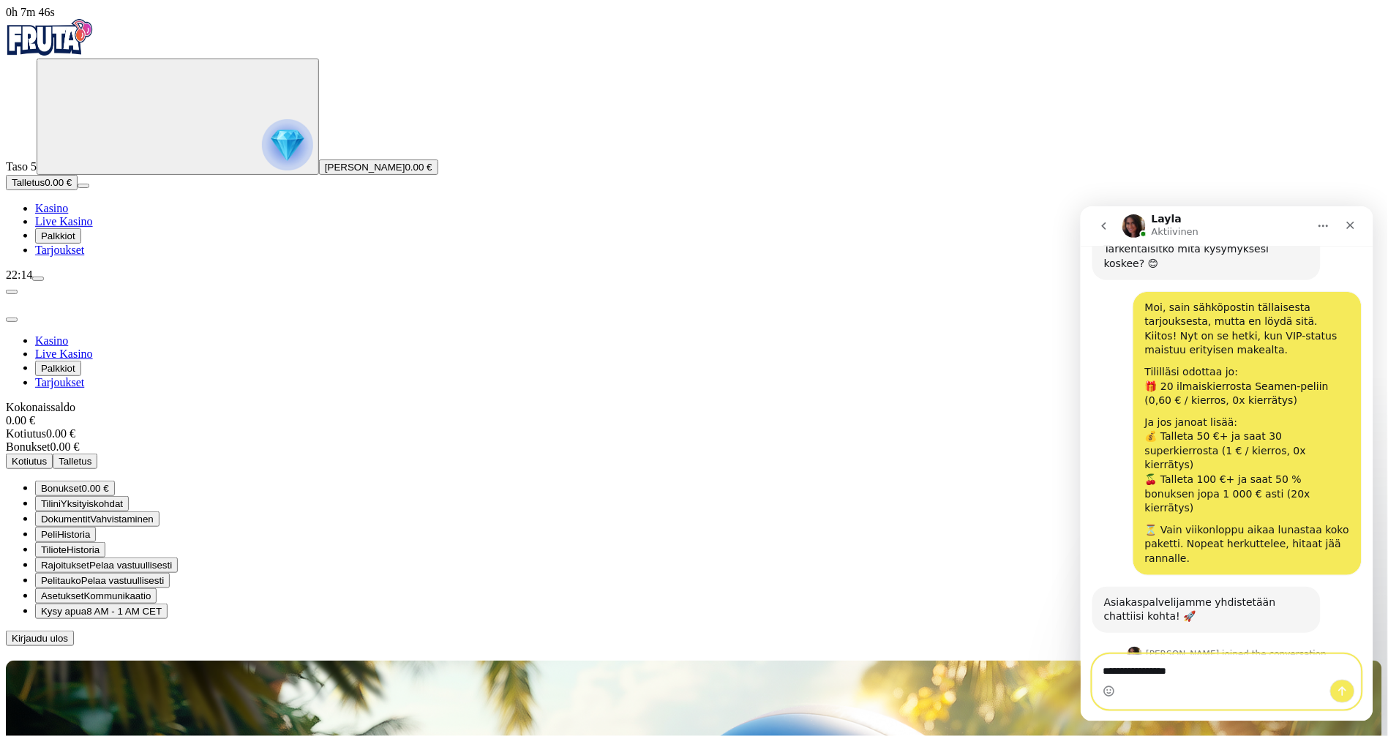
type textarea "**********"
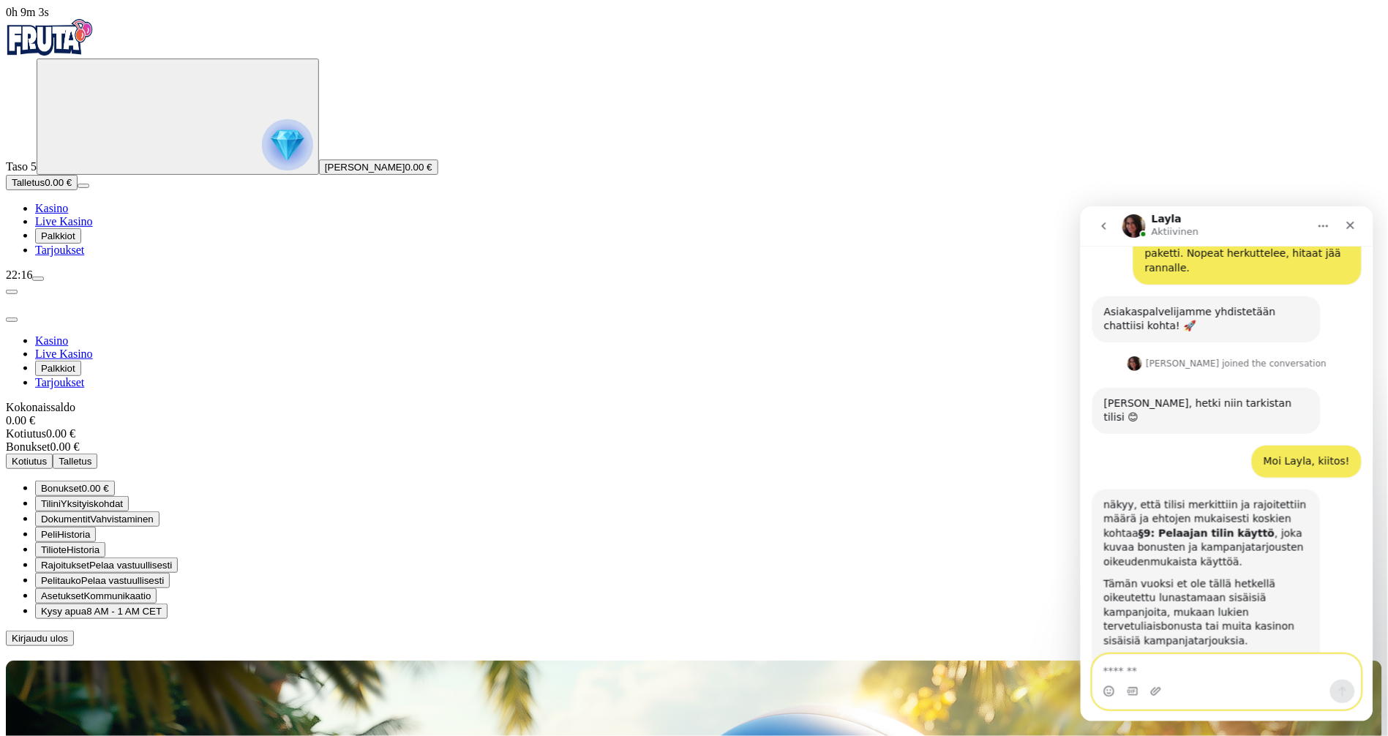
scroll to position [800, 0]
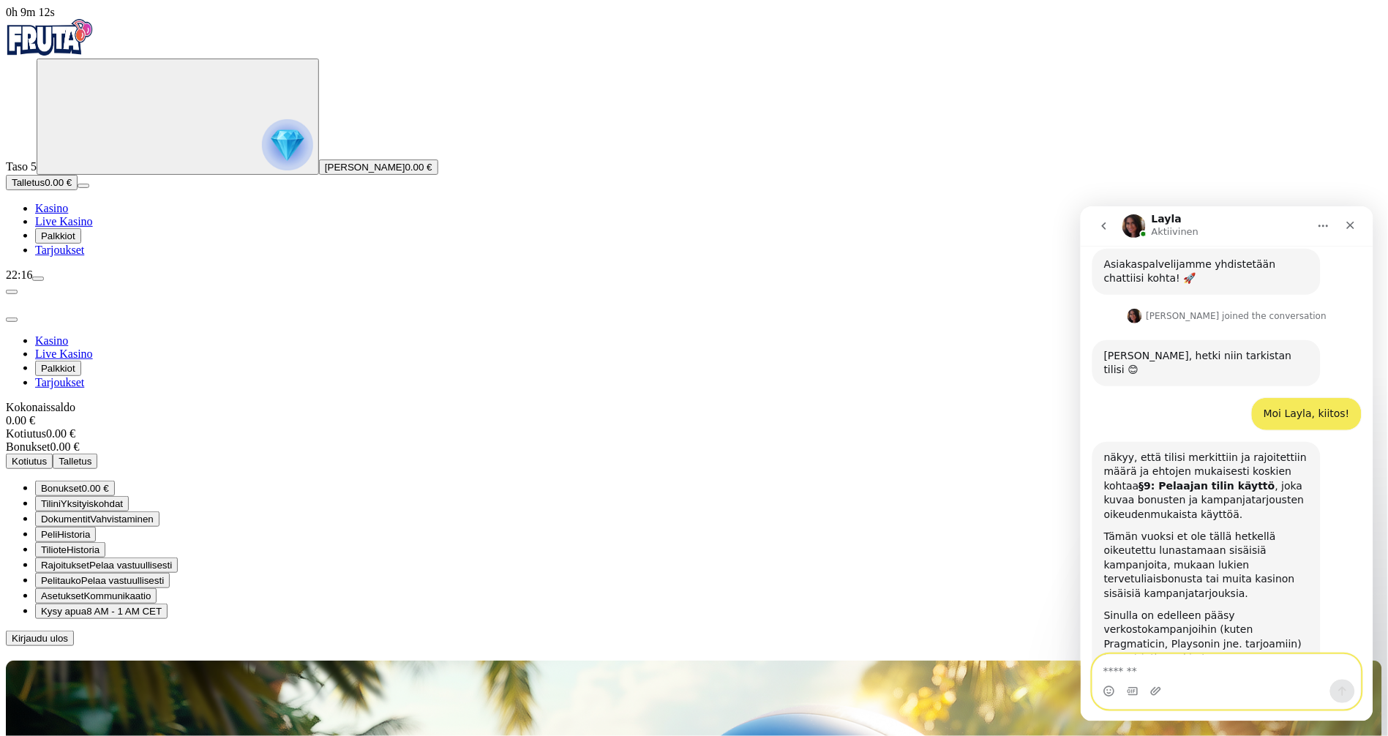
click at [1208, 665] on textarea "Viesti…" at bounding box center [1227, 666] width 268 height 25
type textarea "**********"
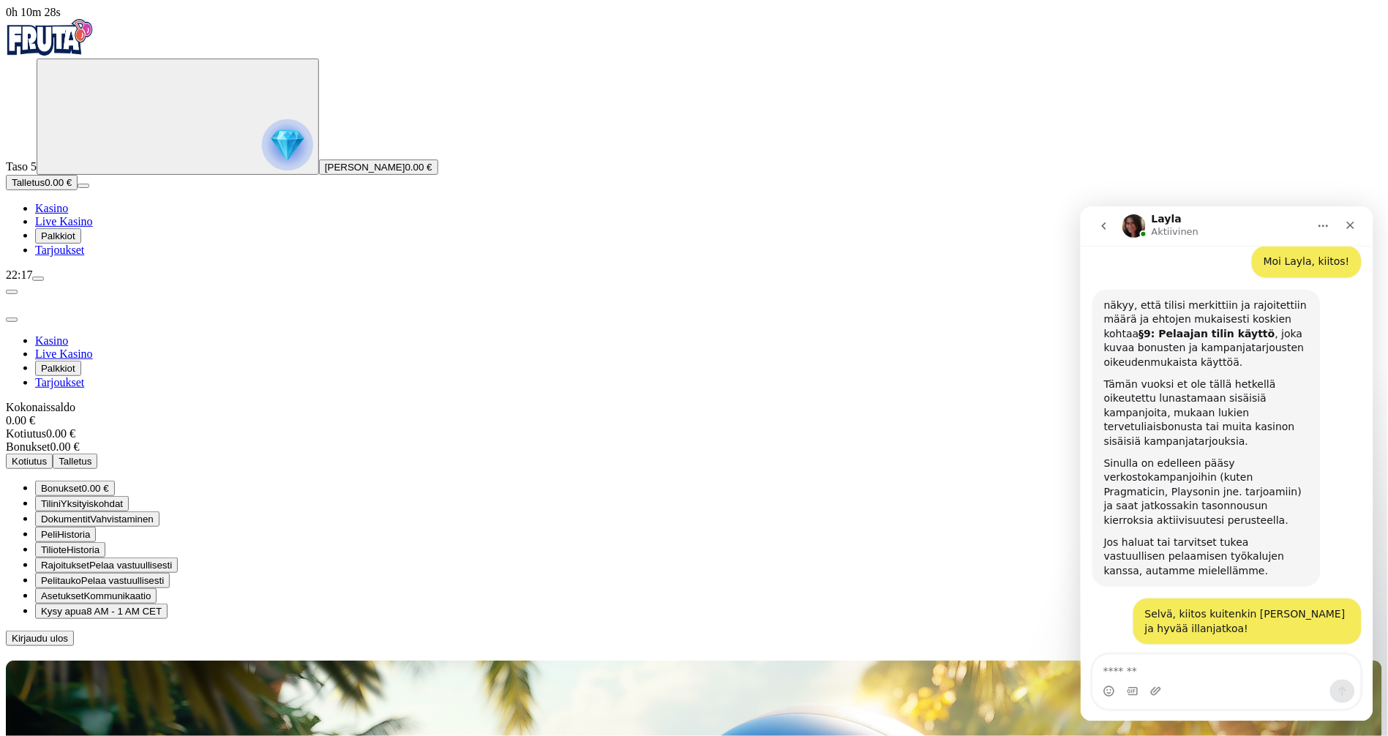
scroll to position [943, 0]
